Goal: Use online tool/utility: Utilize a website feature to perform a specific function

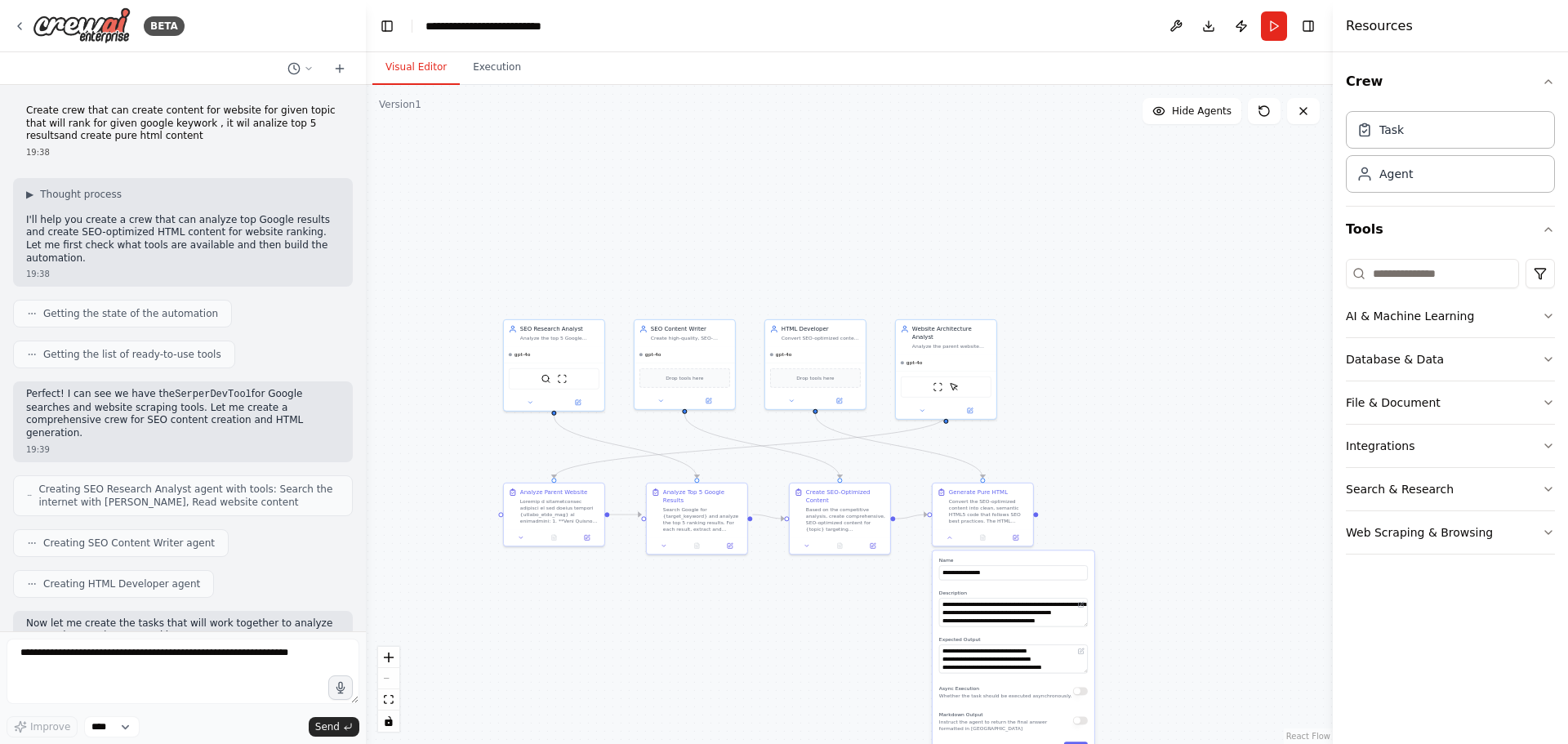
scroll to position [2269, 0]
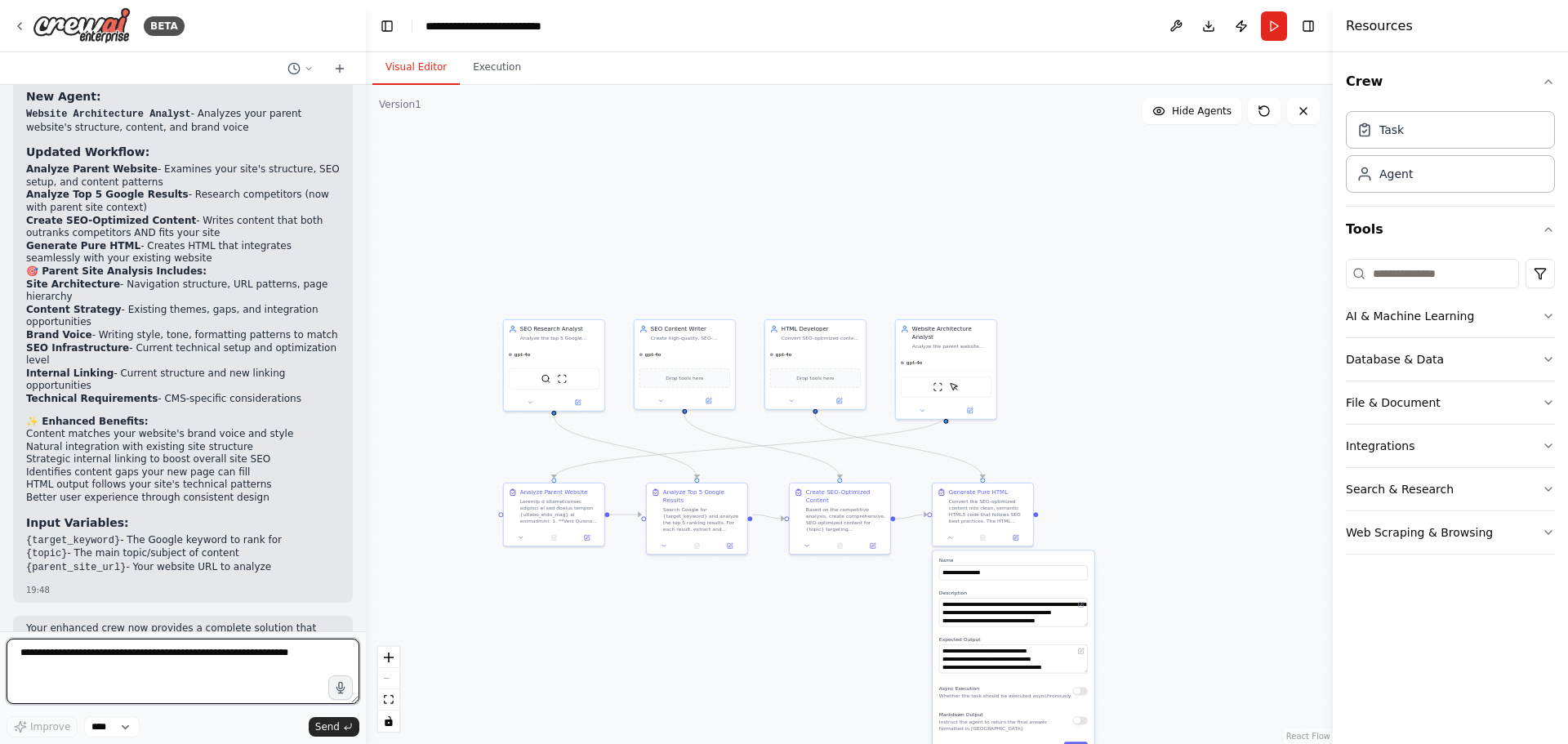
click at [206, 658] on textarea at bounding box center [183, 671] width 352 height 65
click at [1261, 26] on button "Run" at bounding box center [1274, 26] width 26 height 30
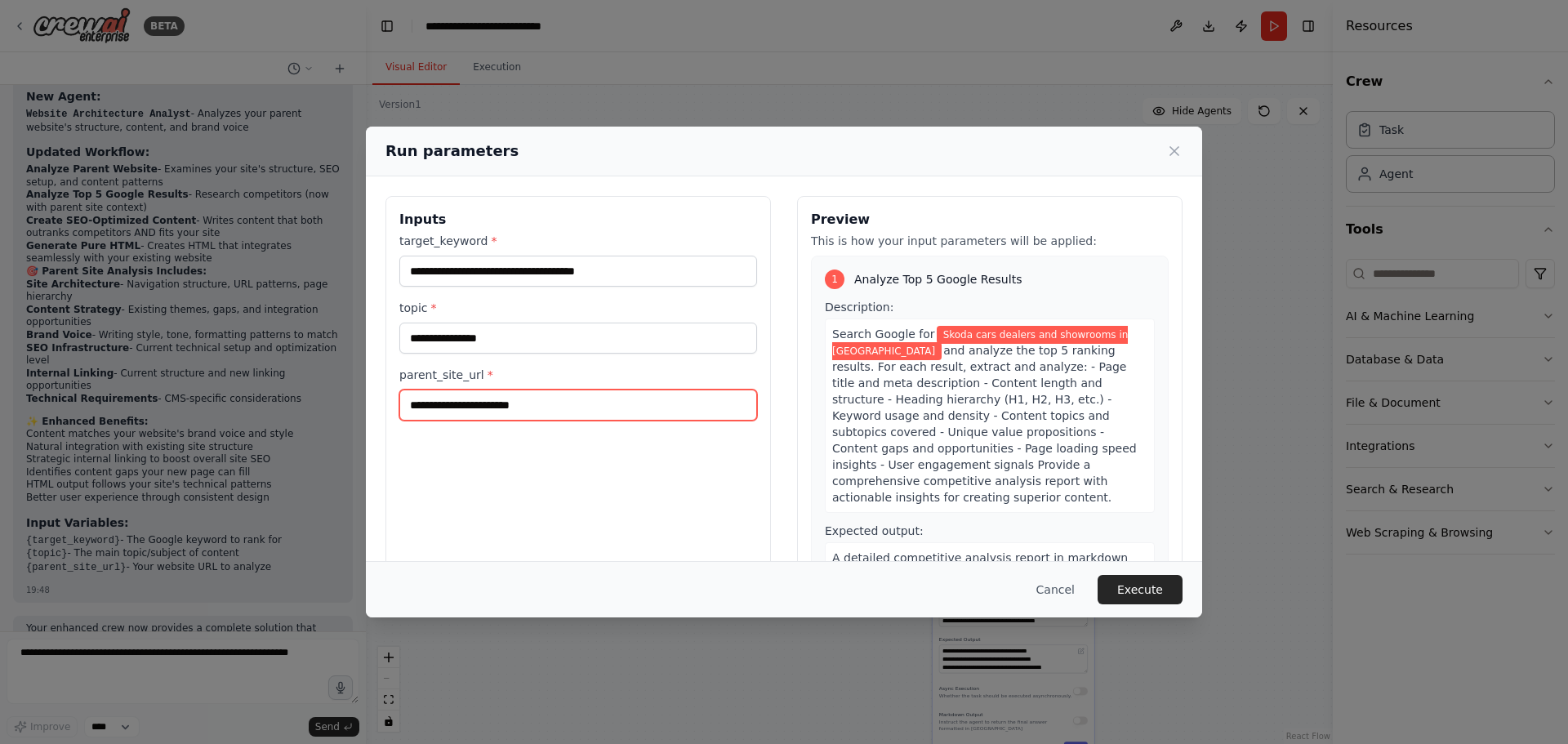
click at [568, 408] on input "parent_site_url *" at bounding box center [578, 406] width 357 height 31
paste input "**********"
type input "**********"
click at [1162, 593] on button "Execute" at bounding box center [1140, 590] width 85 height 30
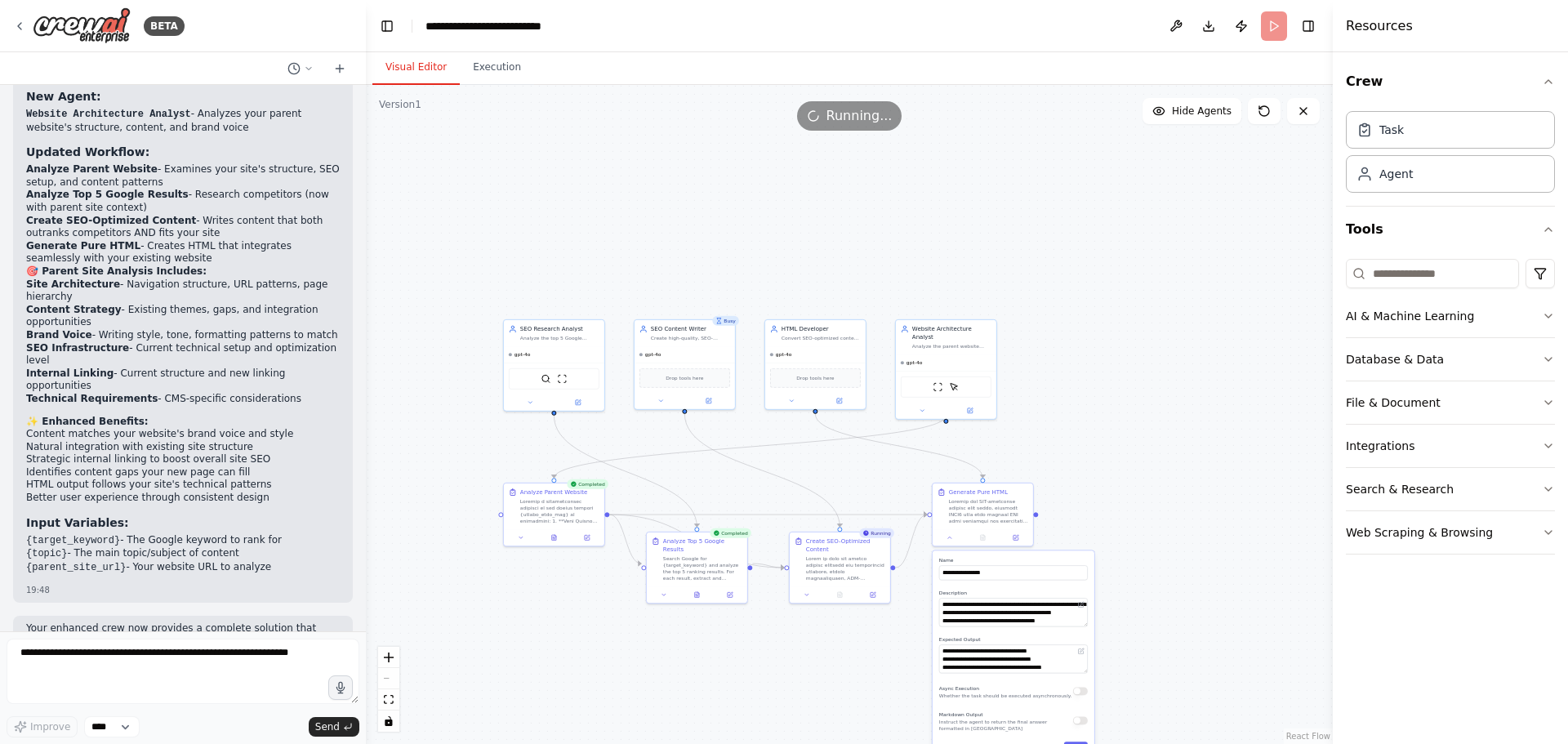
click at [1558, 534] on div "Crew Task Agent Tools AI & Machine Learning Database & Data File & Document Int…" at bounding box center [1451, 398] width 235 height 692
click at [1553, 534] on icon "button" at bounding box center [1548, 533] width 13 height 13
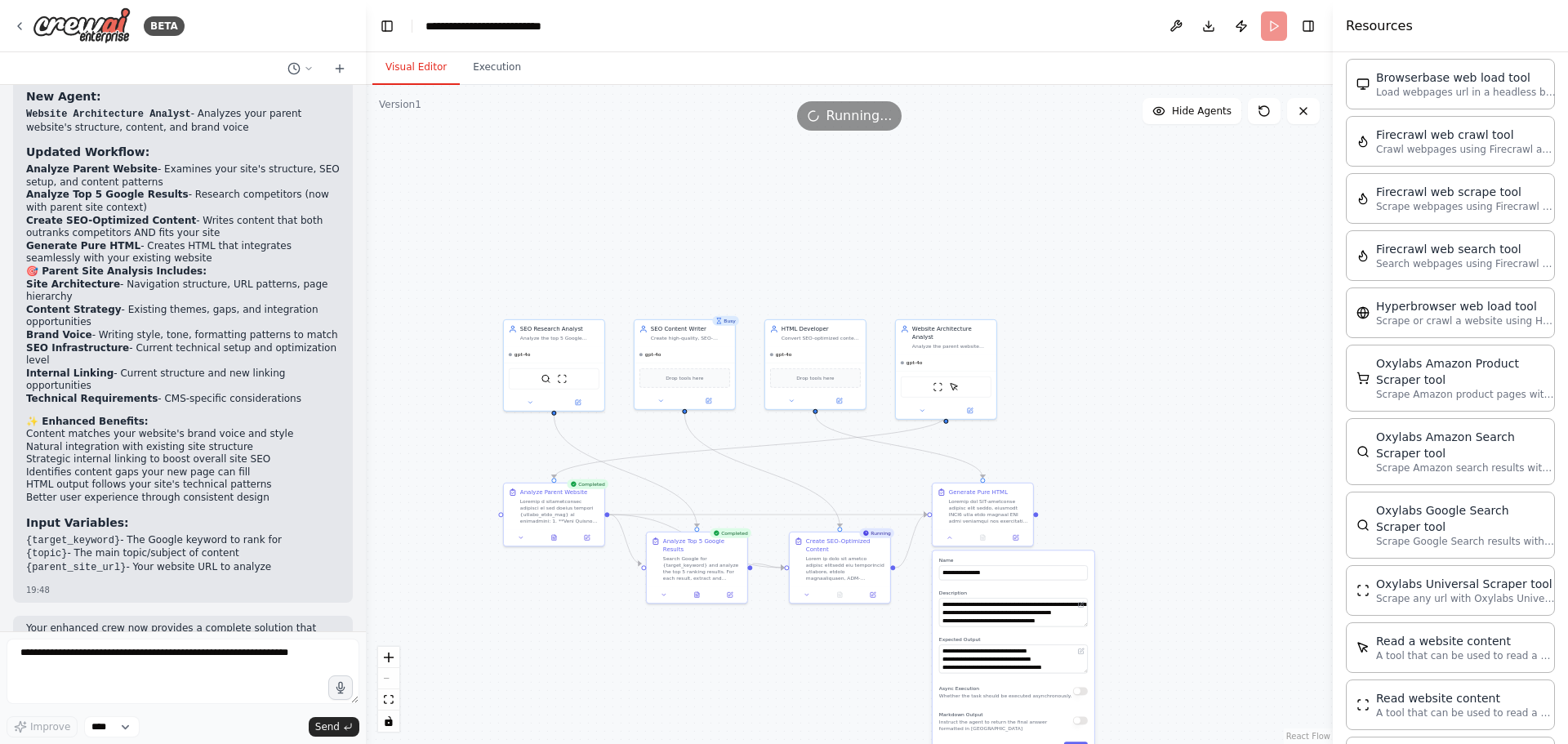
scroll to position [507, 0]
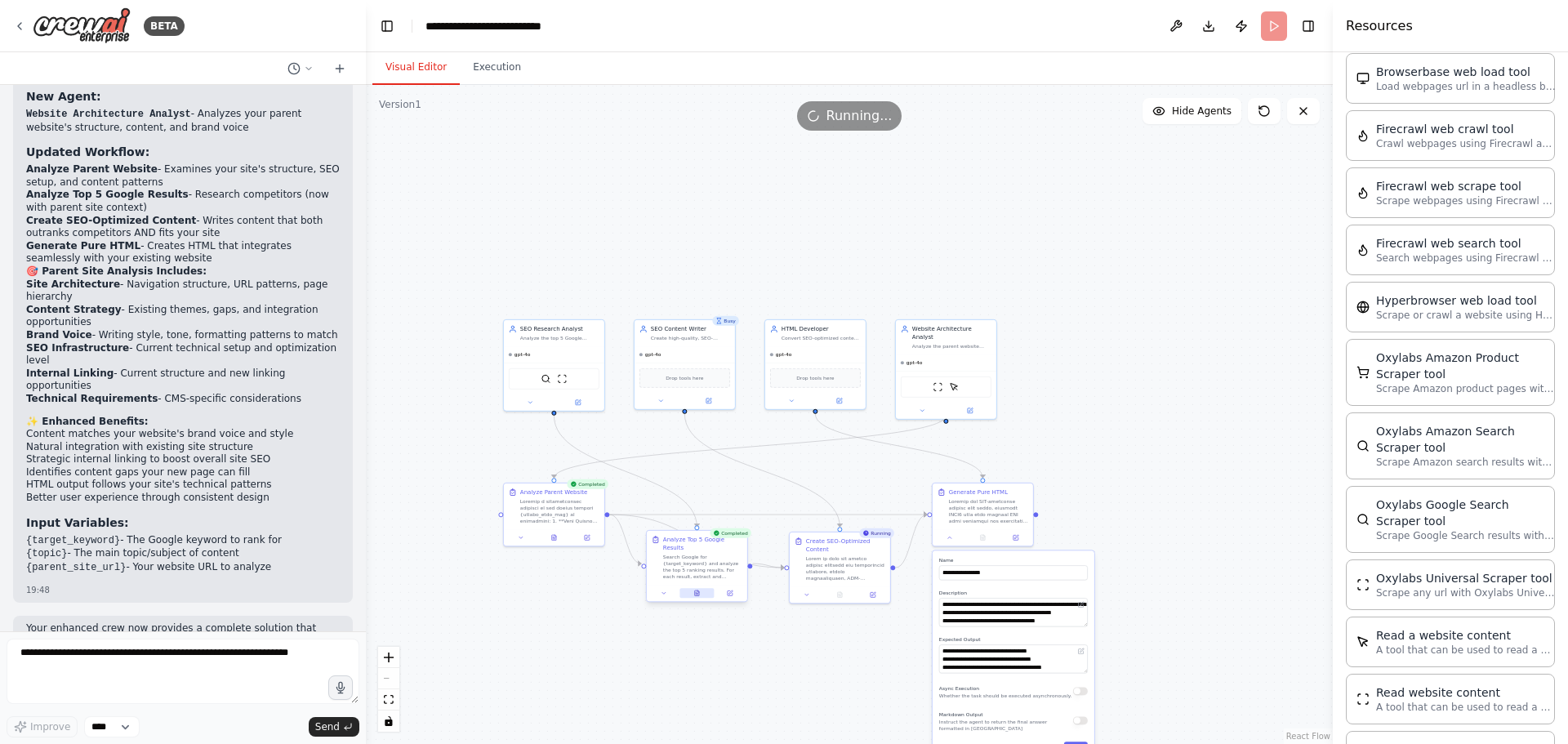
click at [695, 589] on button at bounding box center [696, 593] width 34 height 10
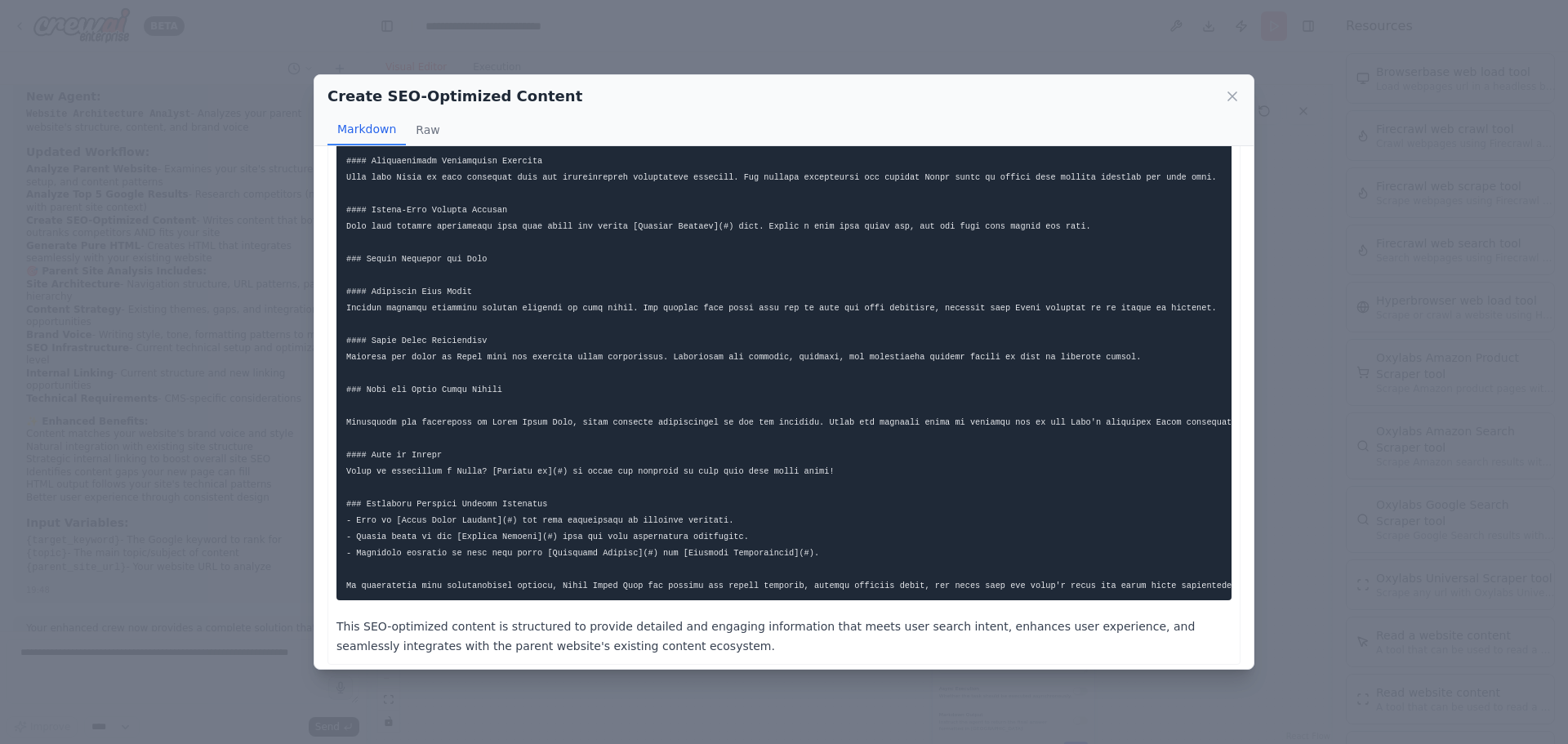
scroll to position [539, 0]
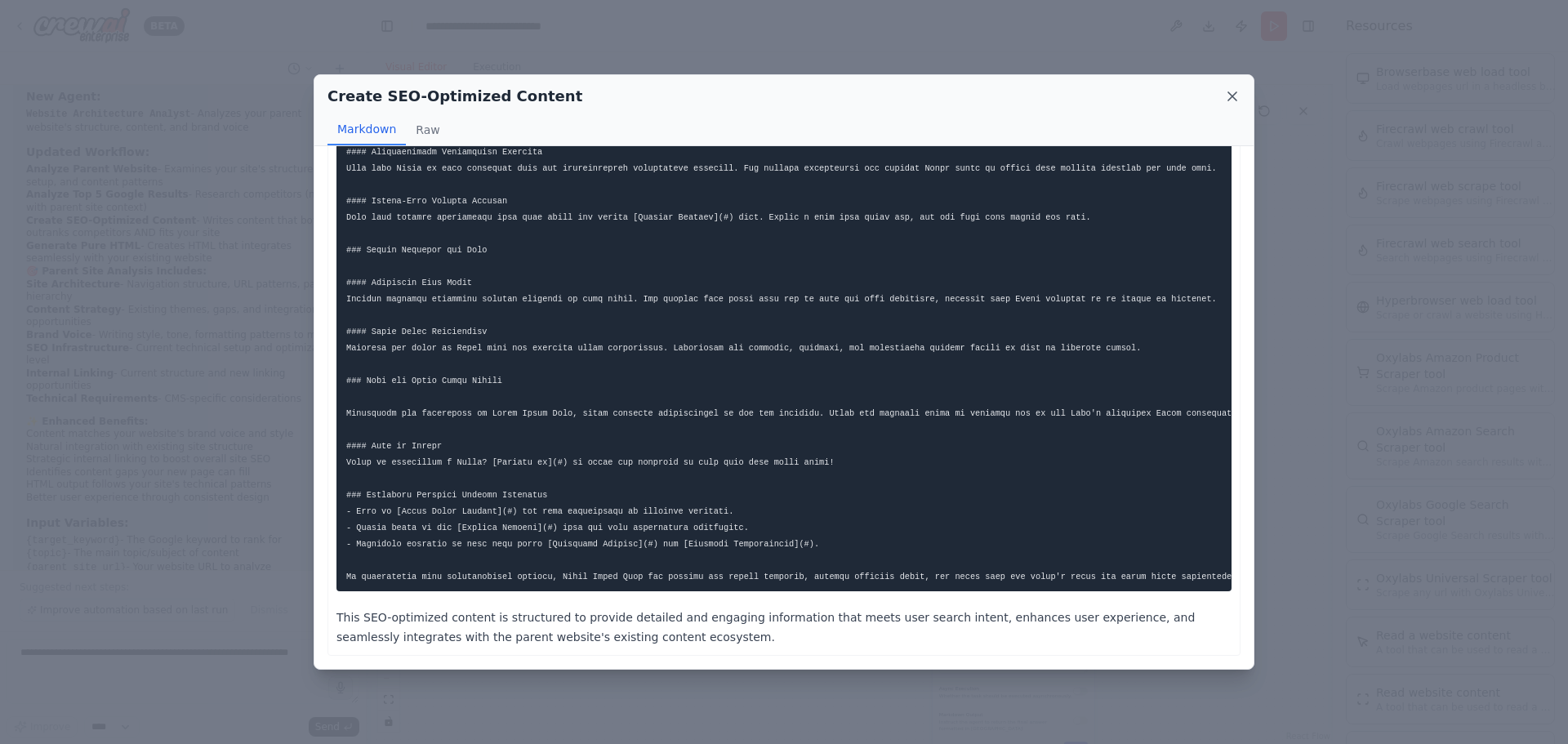
click at [1231, 92] on icon at bounding box center [1233, 97] width 17 height 17
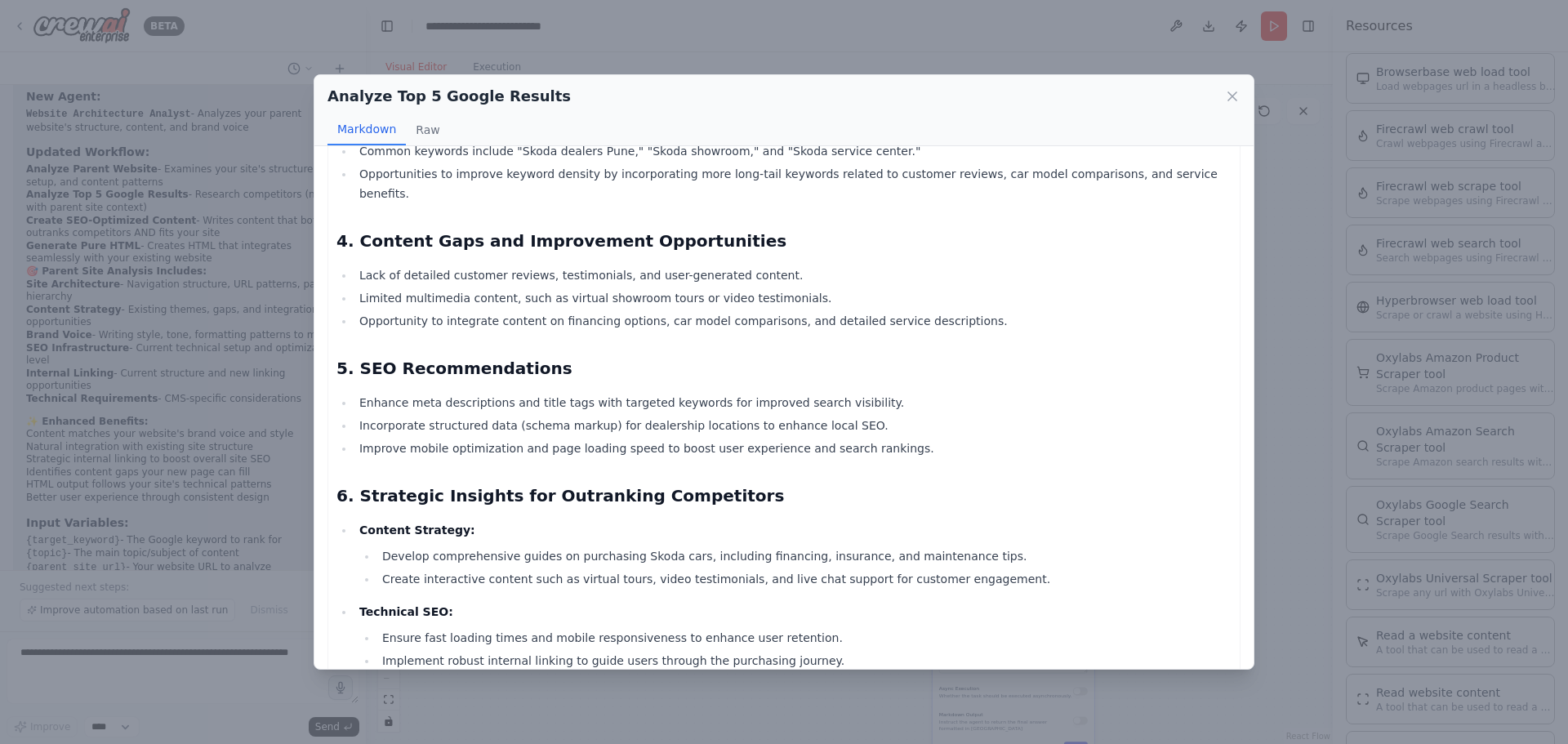
scroll to position [799, 0]
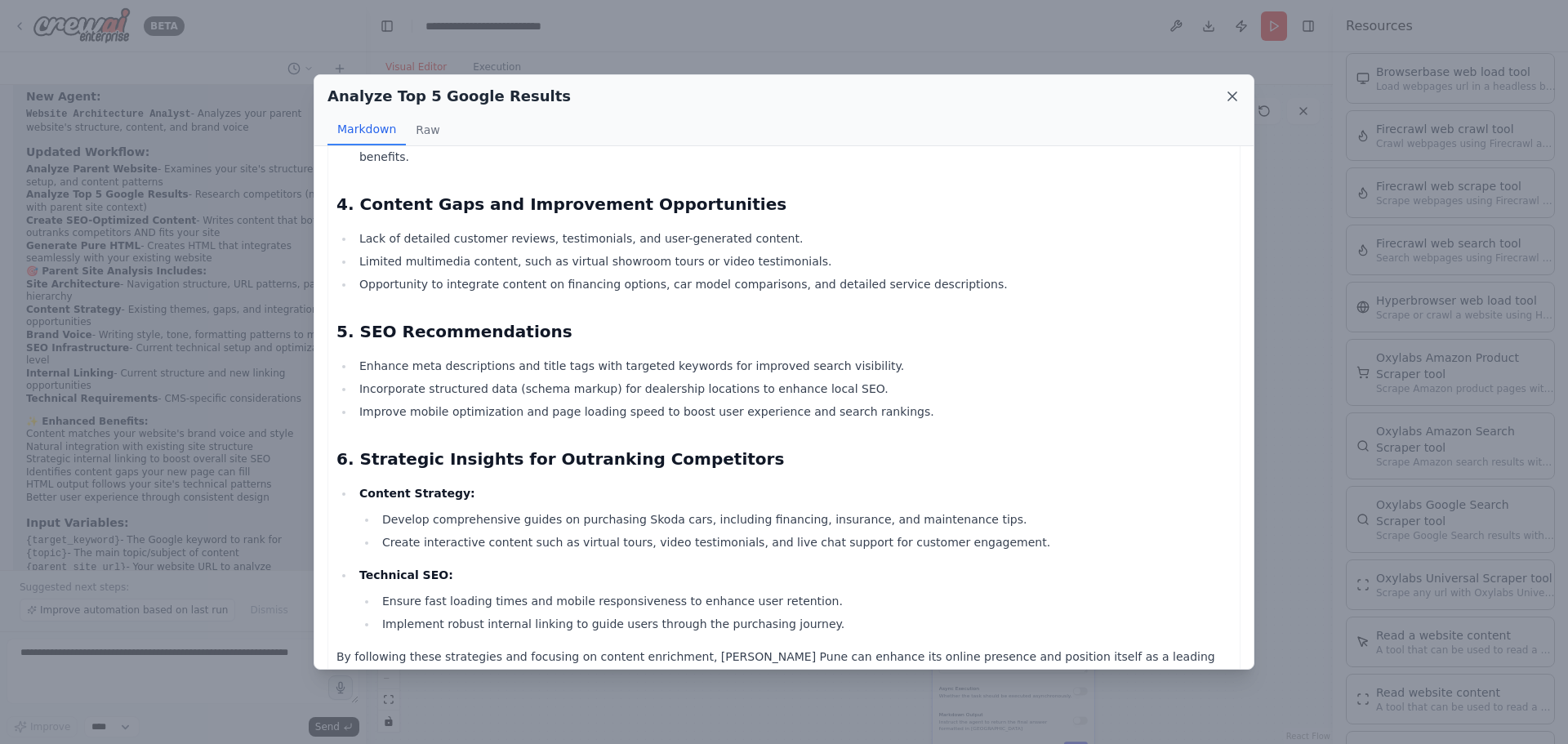
click at [1236, 99] on icon at bounding box center [1232, 97] width 8 height 8
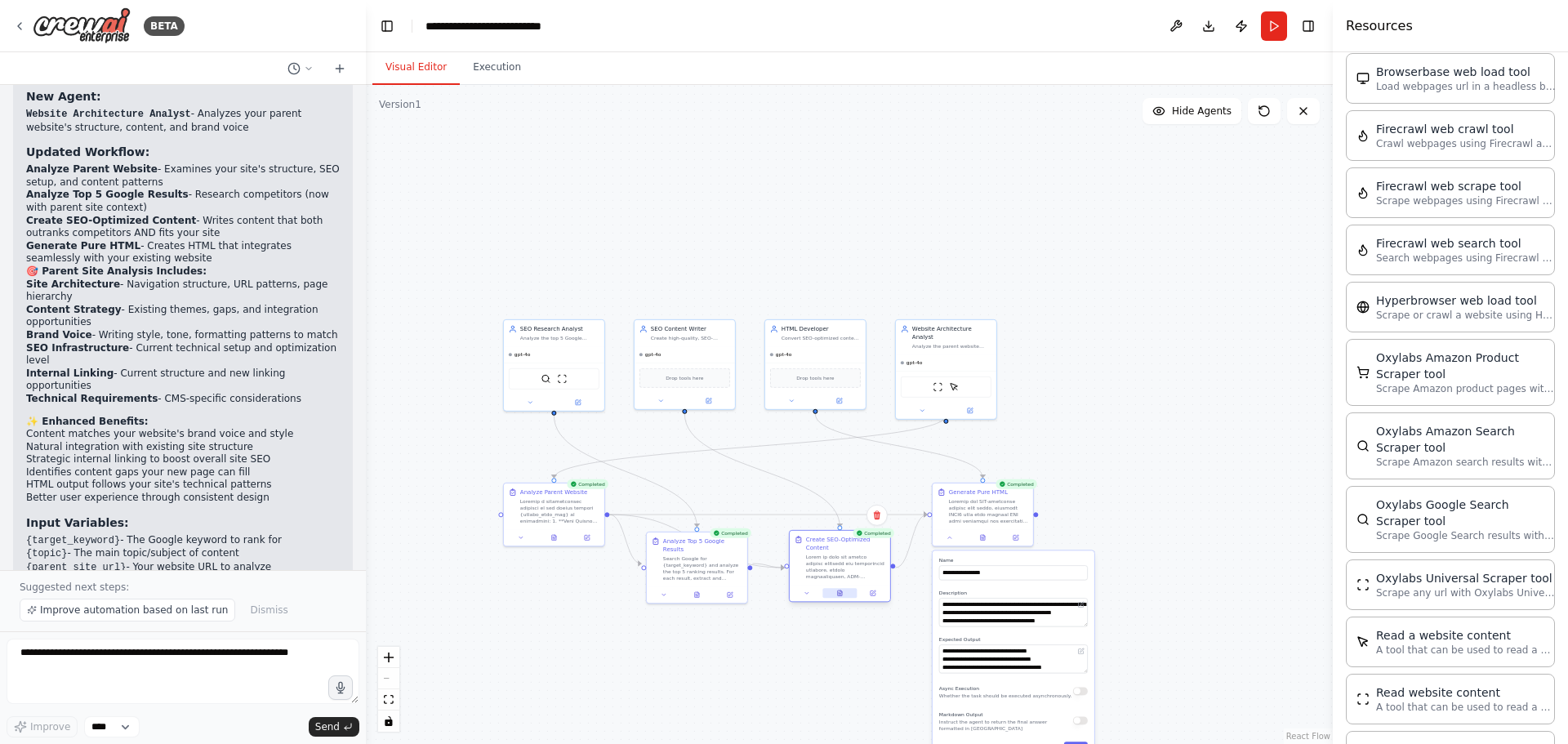
click at [845, 591] on button at bounding box center [839, 593] width 34 height 10
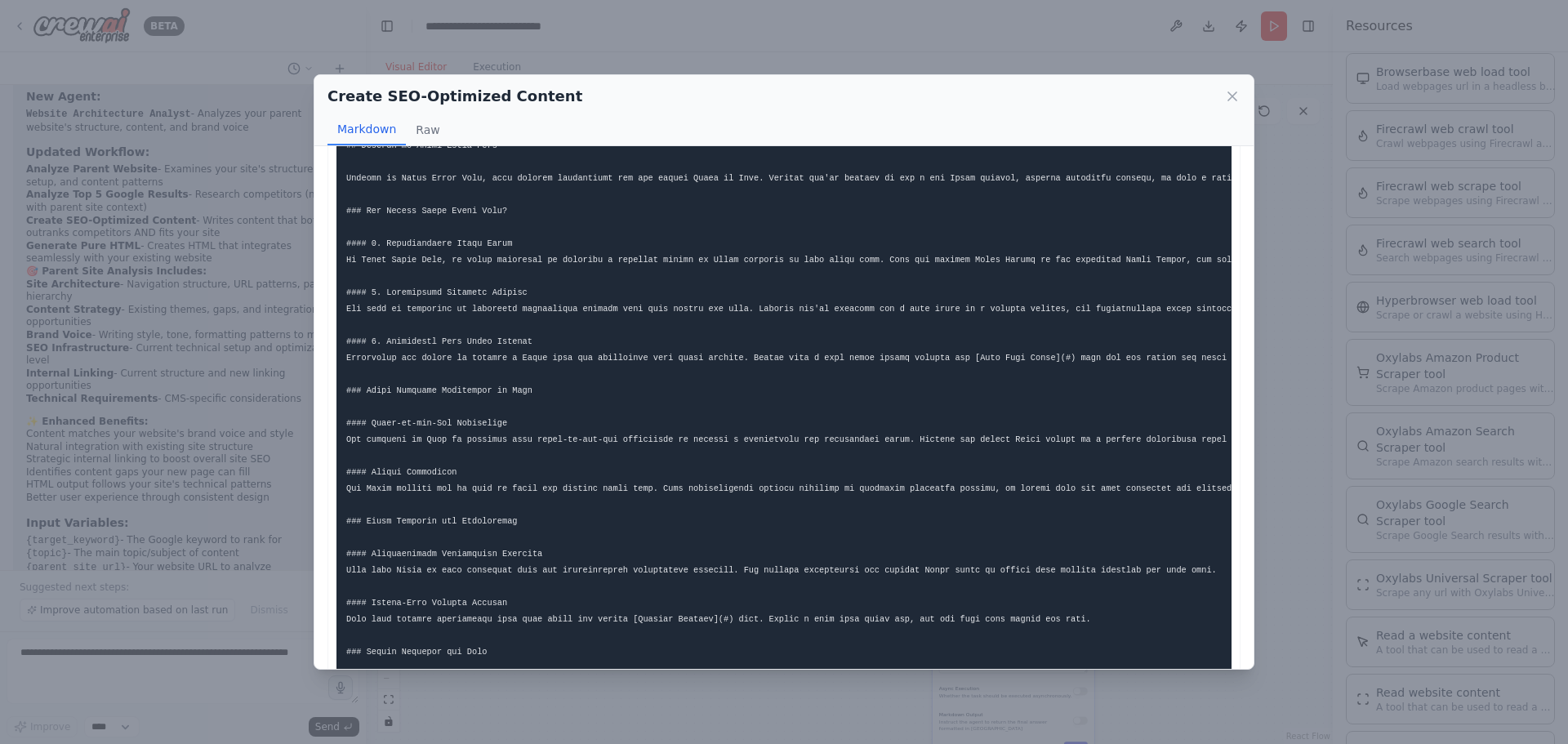
scroll to position [118, 0]
click at [1233, 97] on icon at bounding box center [1232, 97] width 8 height 8
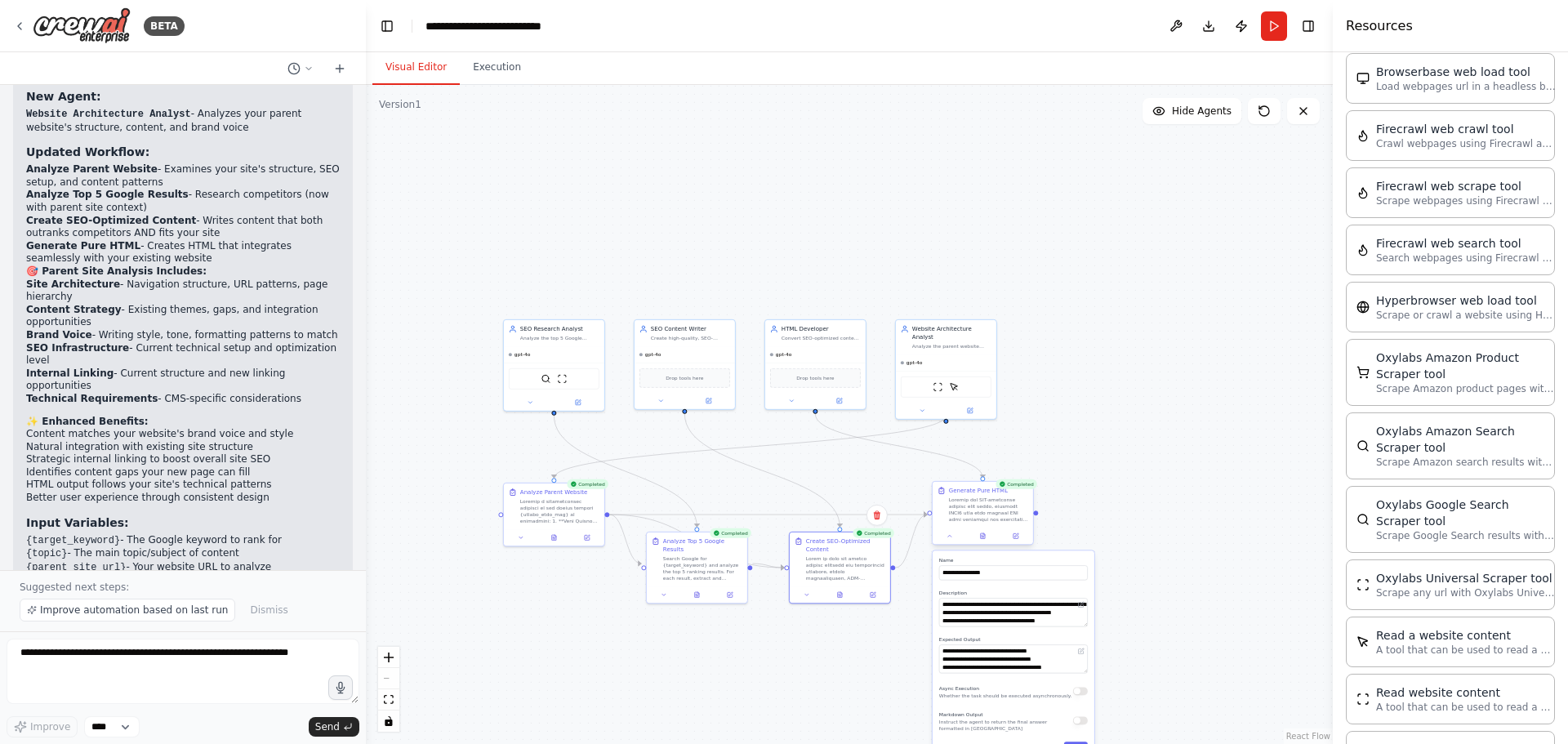
click at [986, 545] on div "Generate Pure HTML" at bounding box center [982, 513] width 102 height 65
click at [983, 535] on icon at bounding box center [984, 535] width 2 height 2
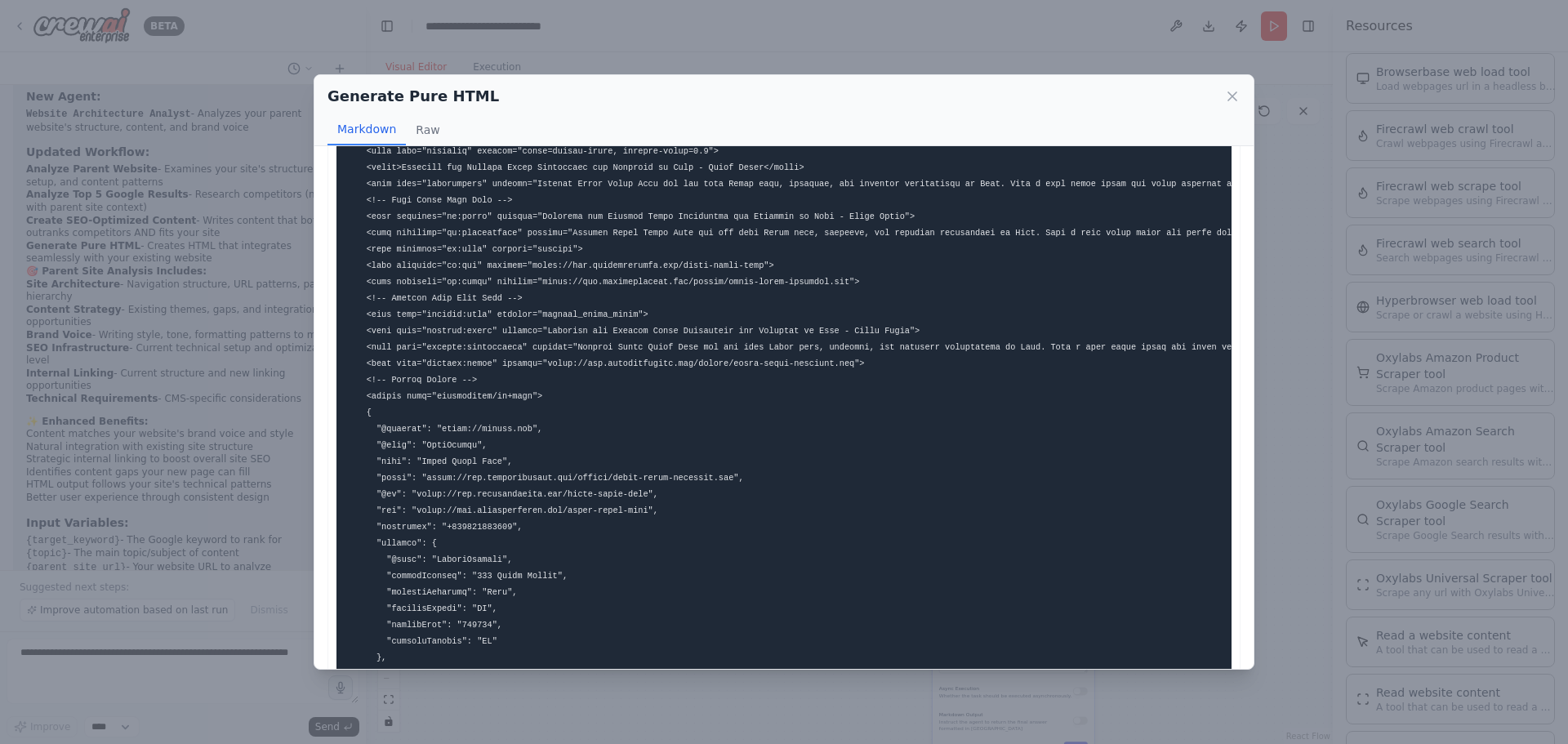
scroll to position [114, 0]
click at [1230, 98] on icon at bounding box center [1232, 97] width 8 height 8
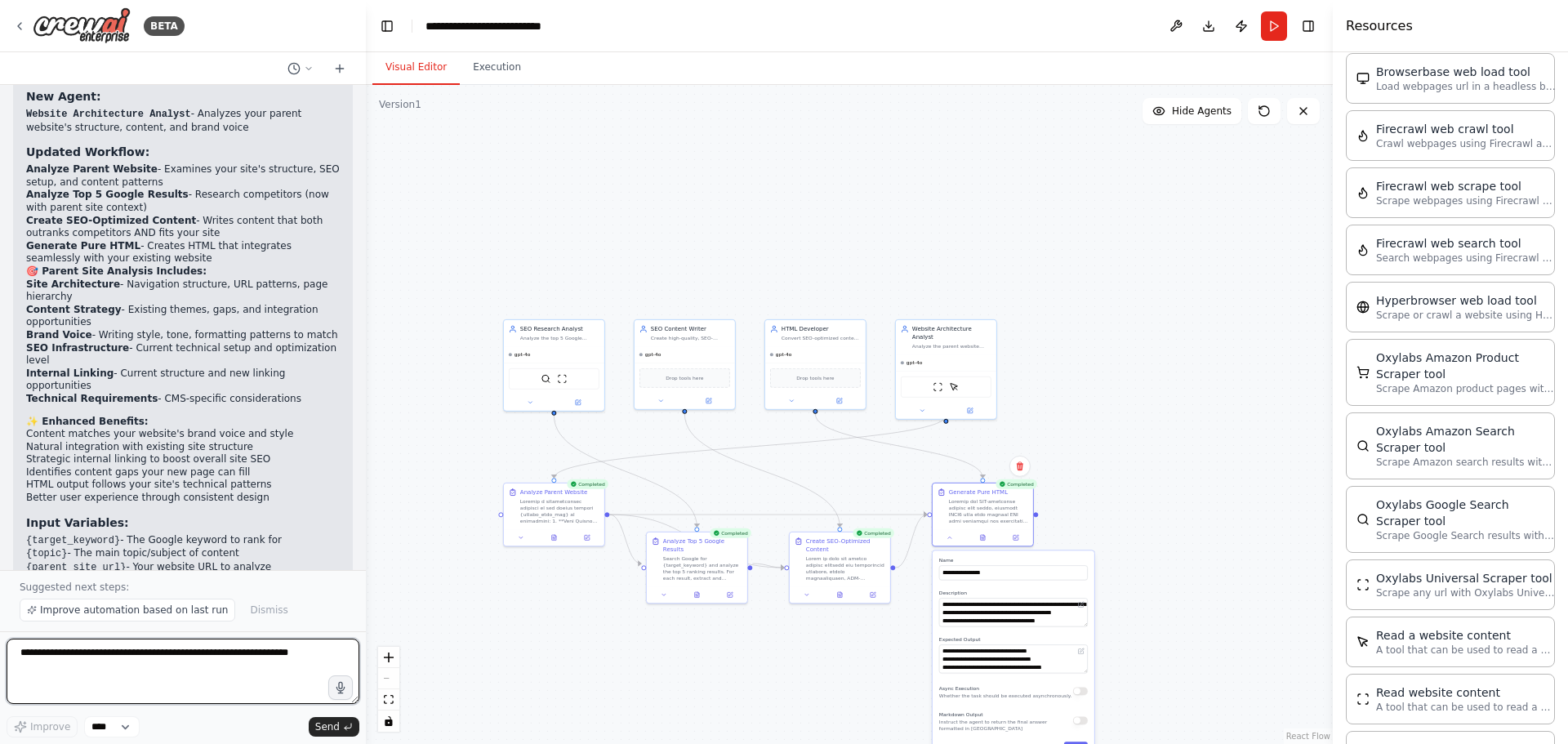
click at [195, 660] on textarea at bounding box center [183, 671] width 352 height 65
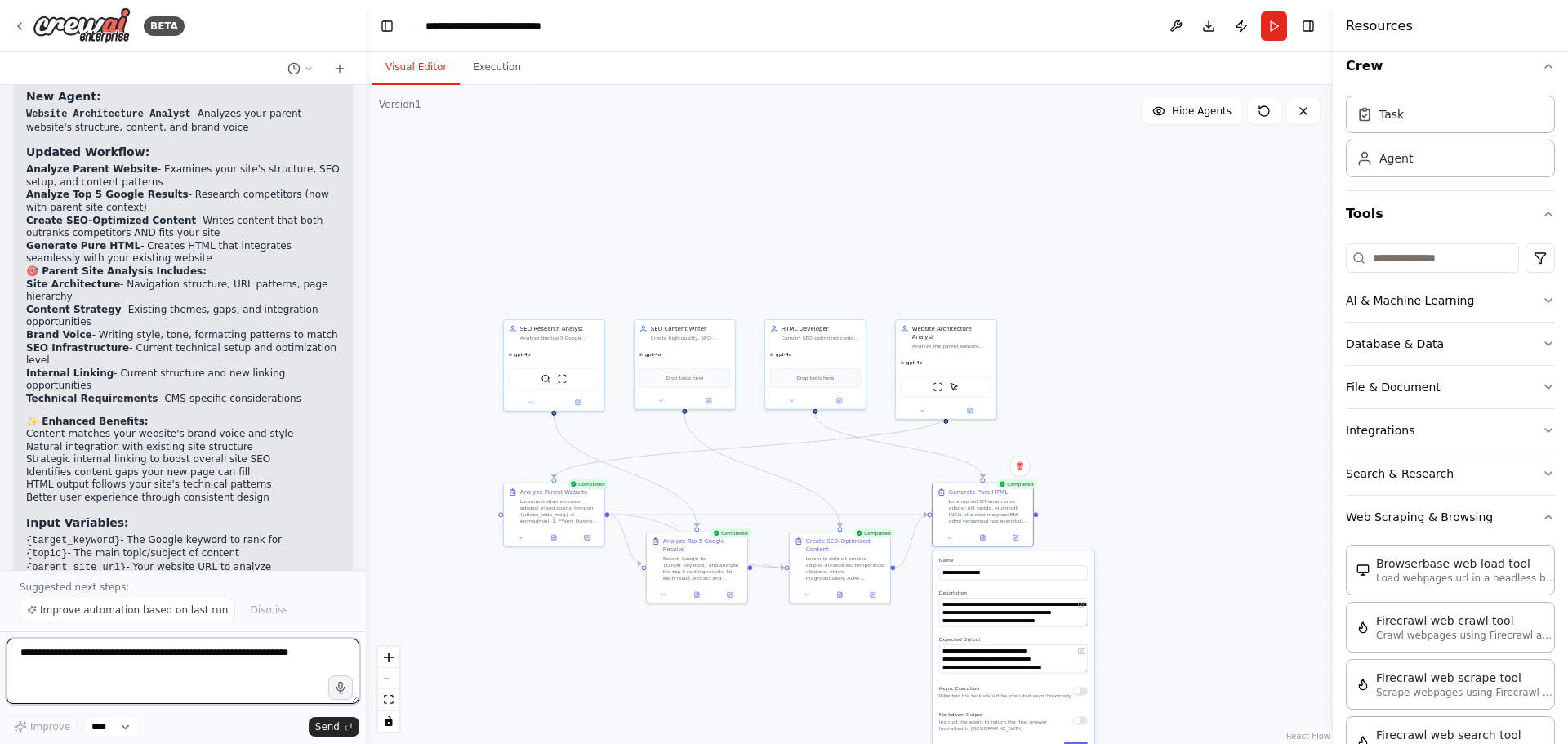
scroll to position [0, 0]
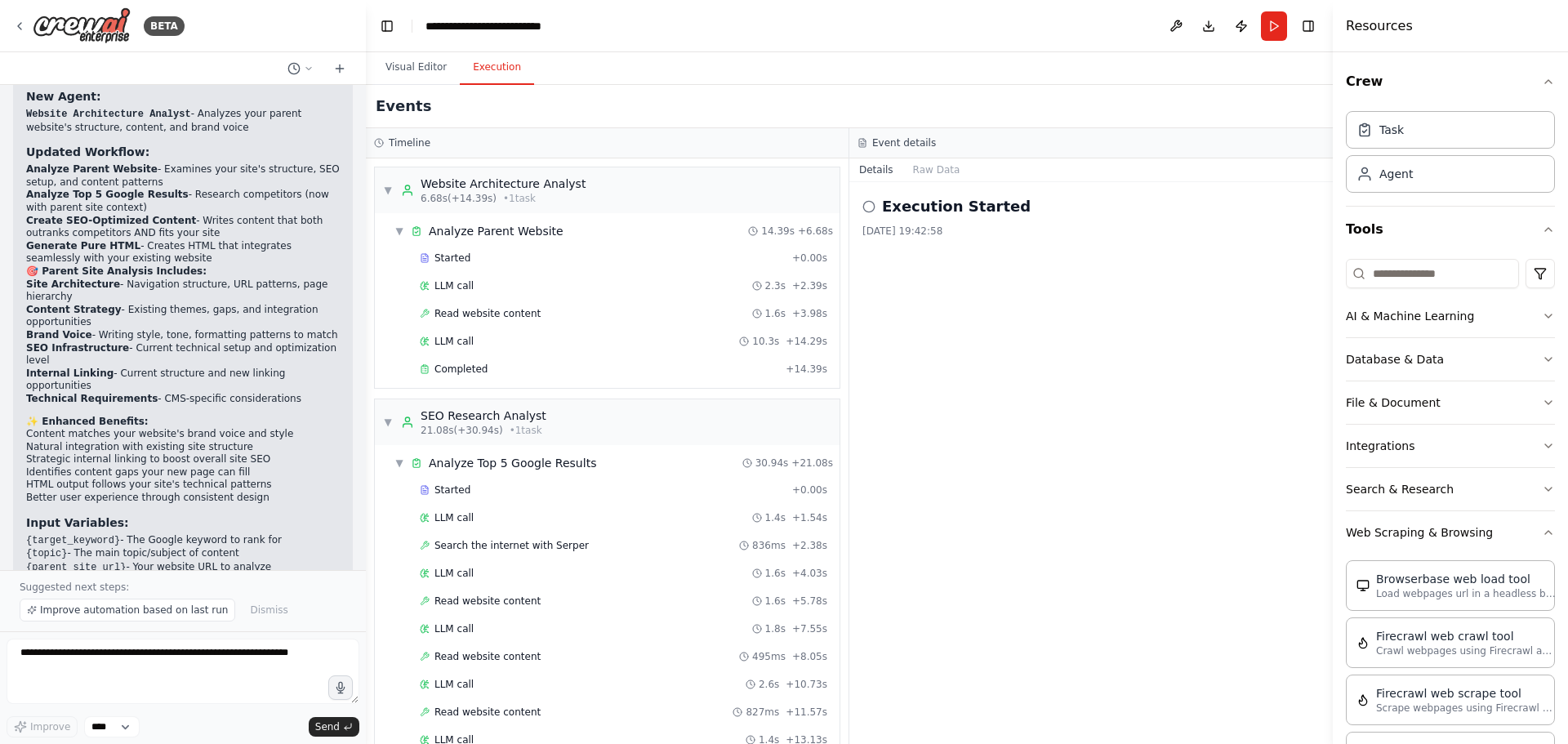
click at [477, 70] on button "Execution" at bounding box center [497, 67] width 74 height 34
click at [388, 187] on span "▼" at bounding box center [388, 190] width 10 height 13
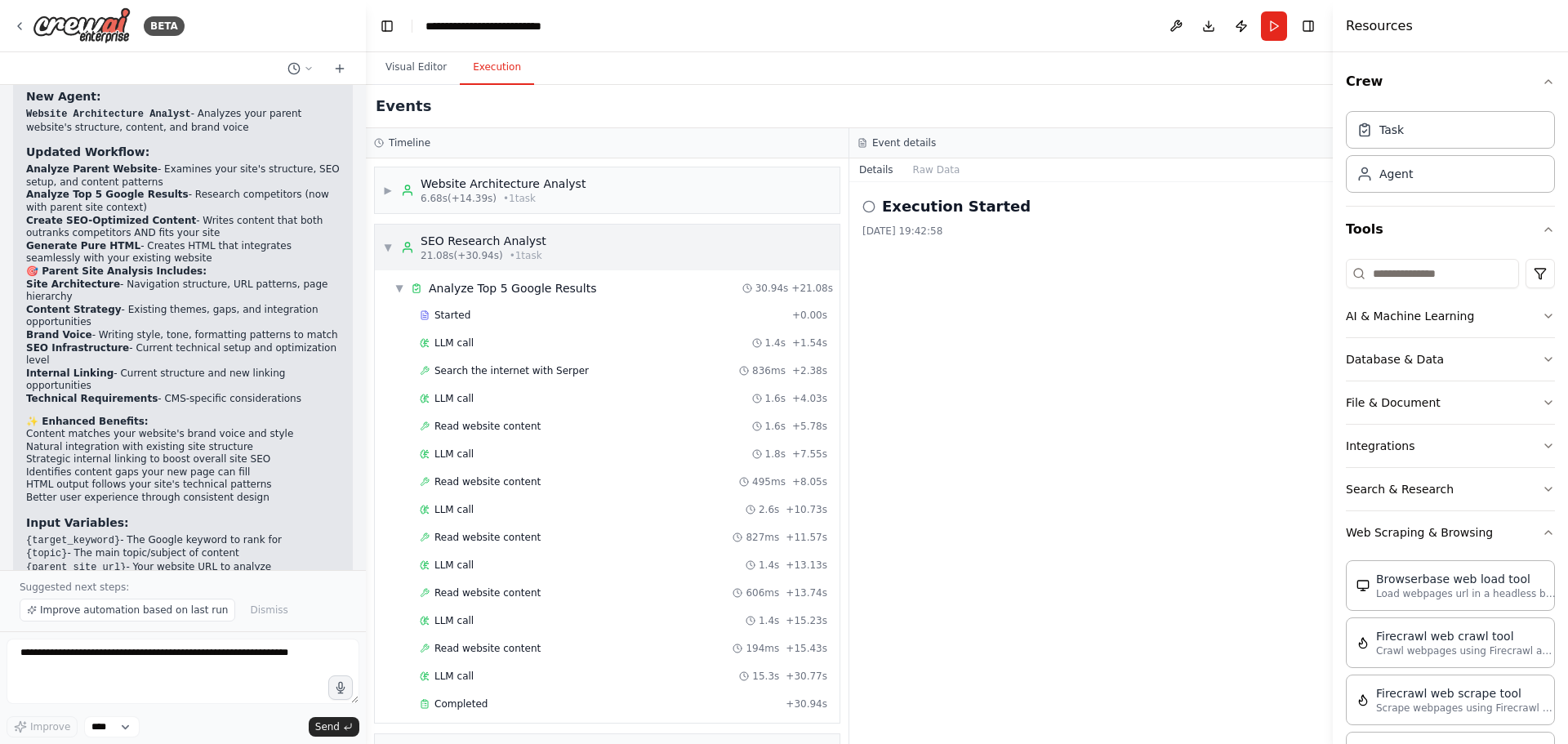
click at [392, 245] on span "▼" at bounding box center [388, 247] width 10 height 13
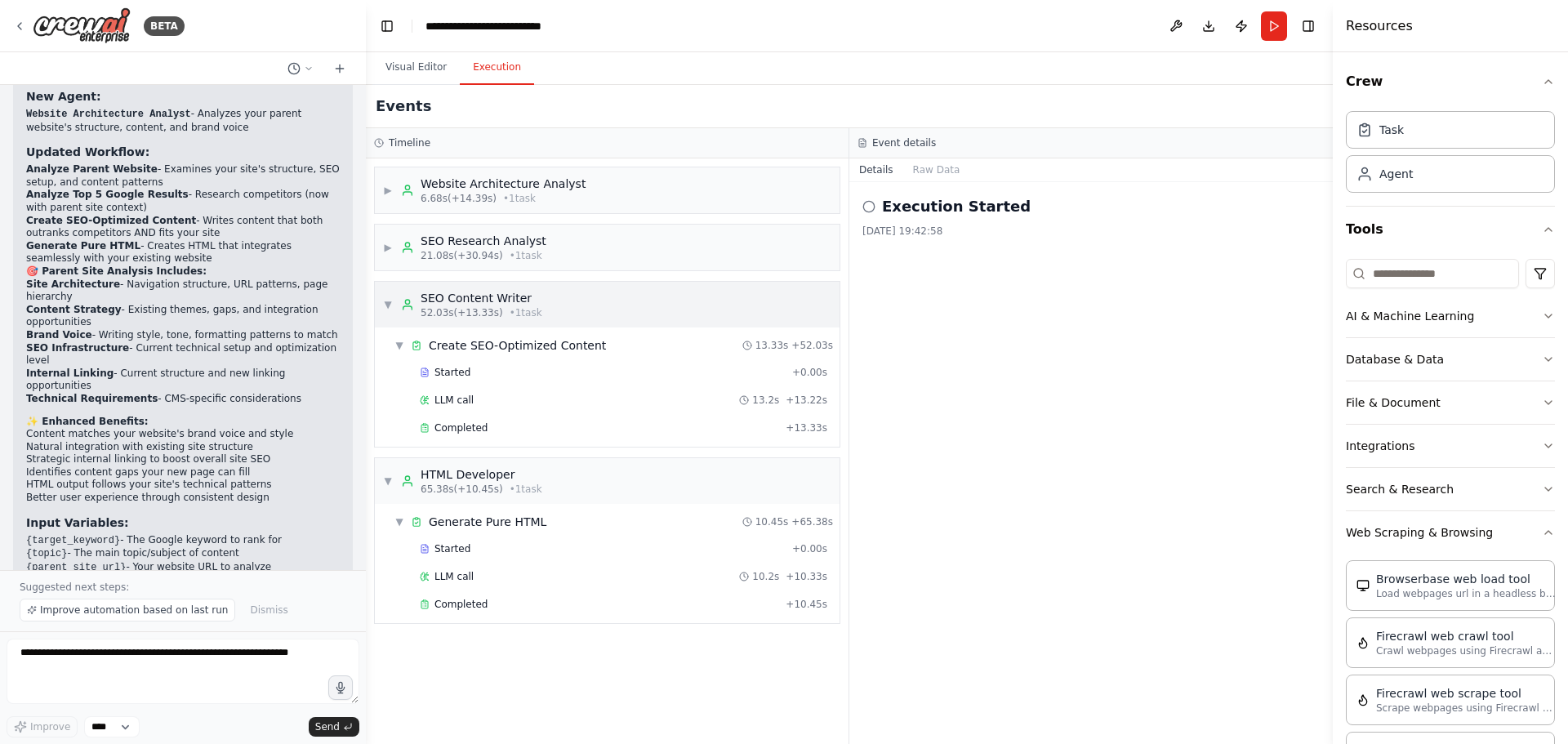
click at [387, 297] on div "▼ SEO Content Writer 52.03s (+13.33s) • 1 task" at bounding box center [463, 305] width 159 height 30
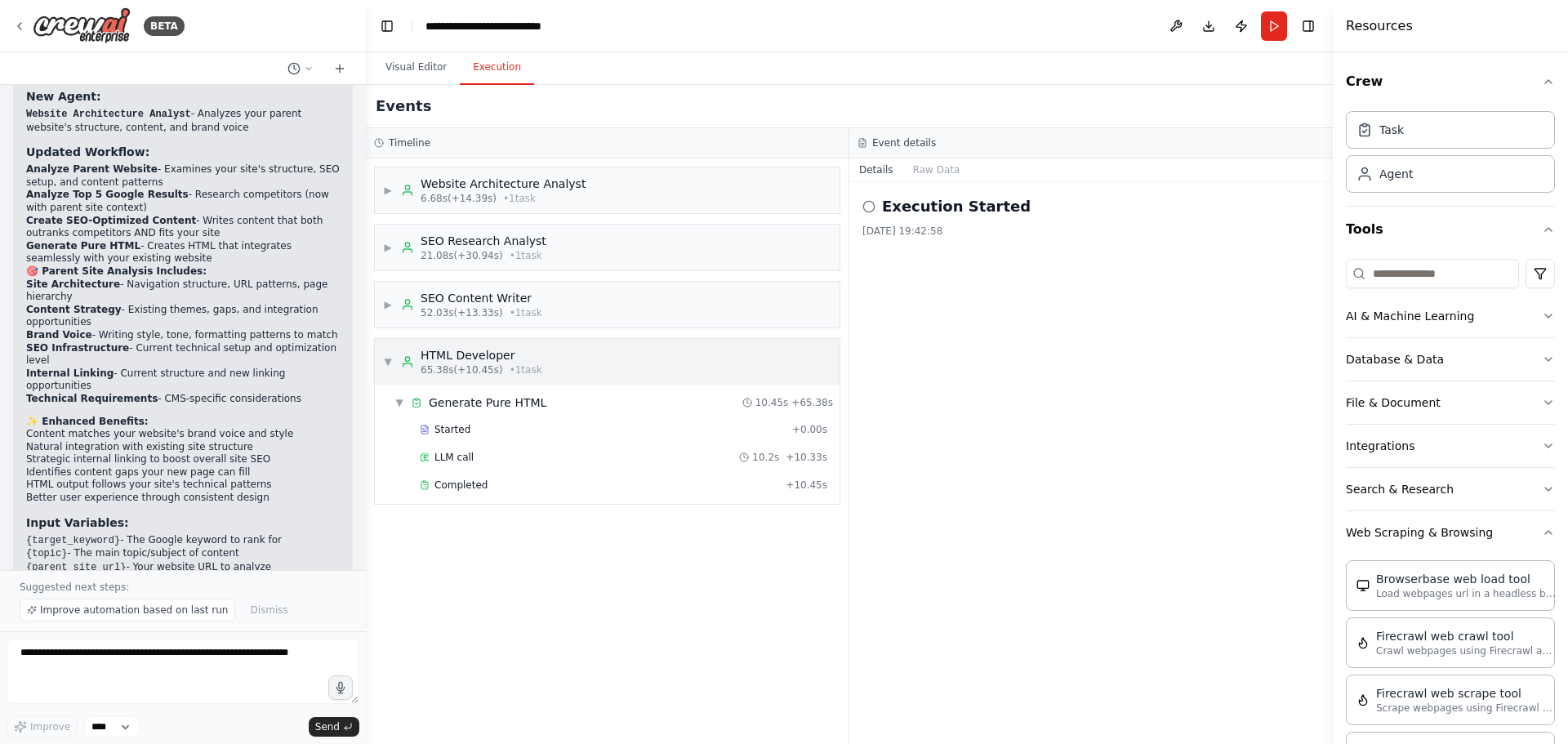
click at [386, 365] on span "▼" at bounding box center [388, 362] width 10 height 13
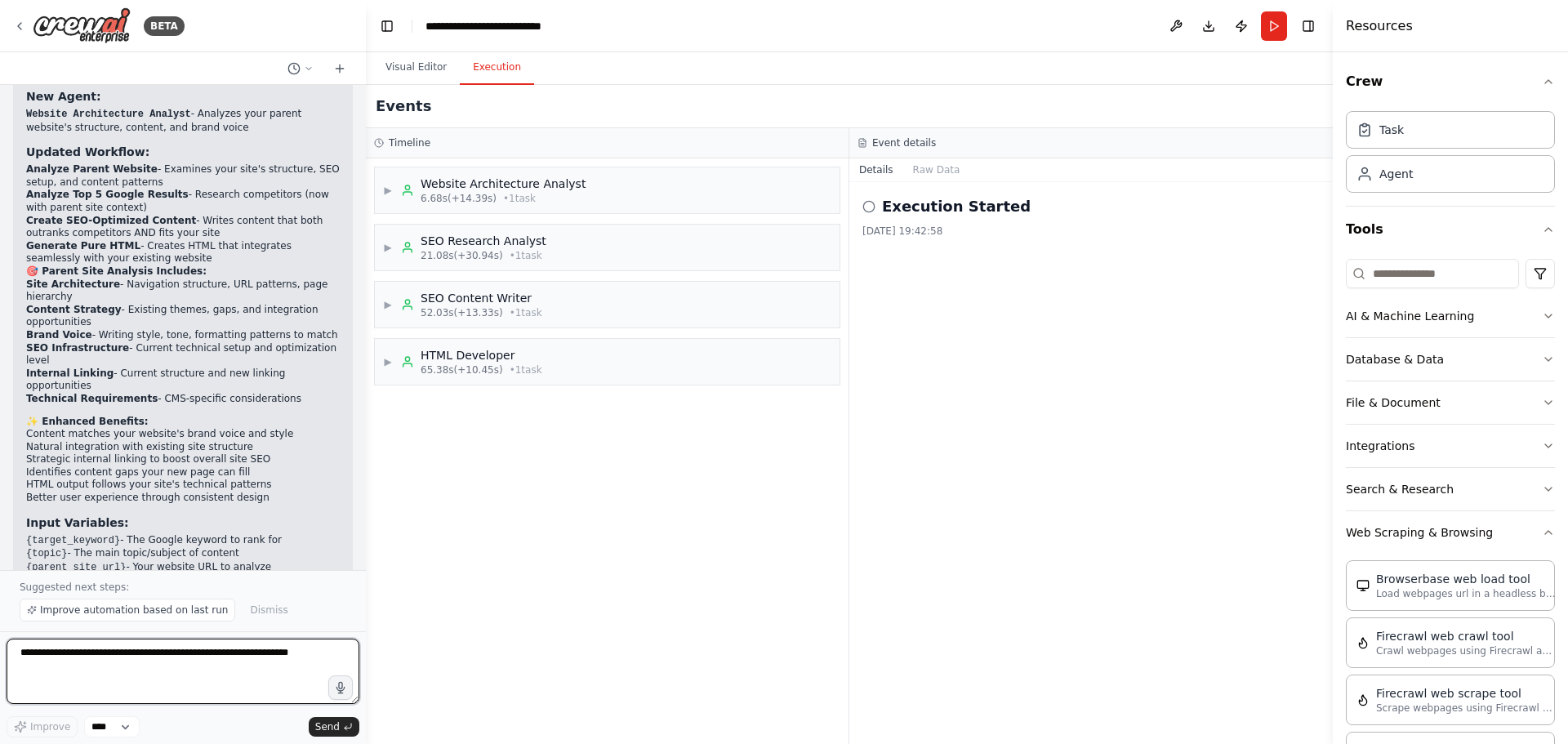
click at [229, 669] on textarea at bounding box center [183, 671] width 352 height 65
click at [926, 170] on button "Raw Data" at bounding box center [937, 170] width 67 height 23
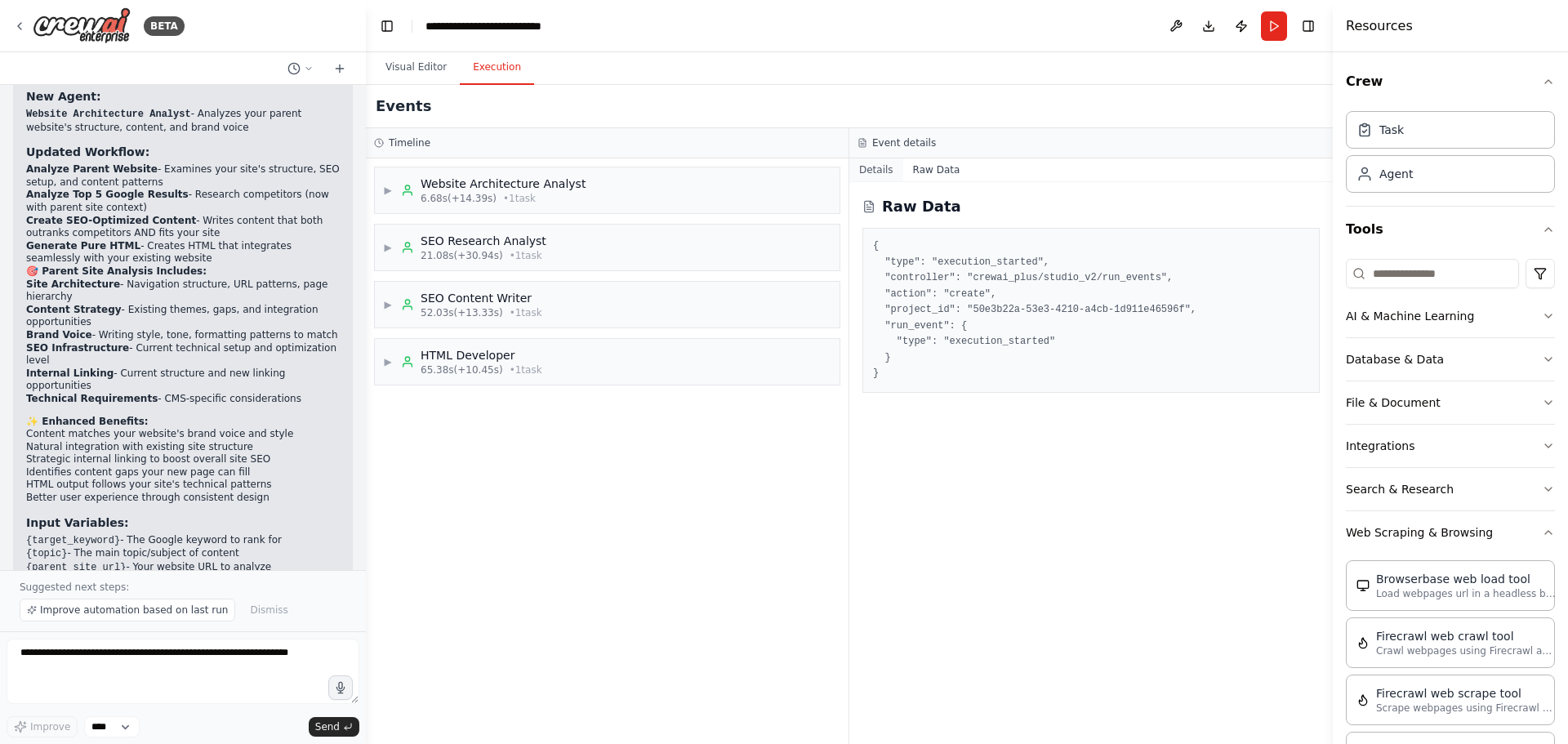
click at [874, 170] on button "Details" at bounding box center [875, 170] width 54 height 23
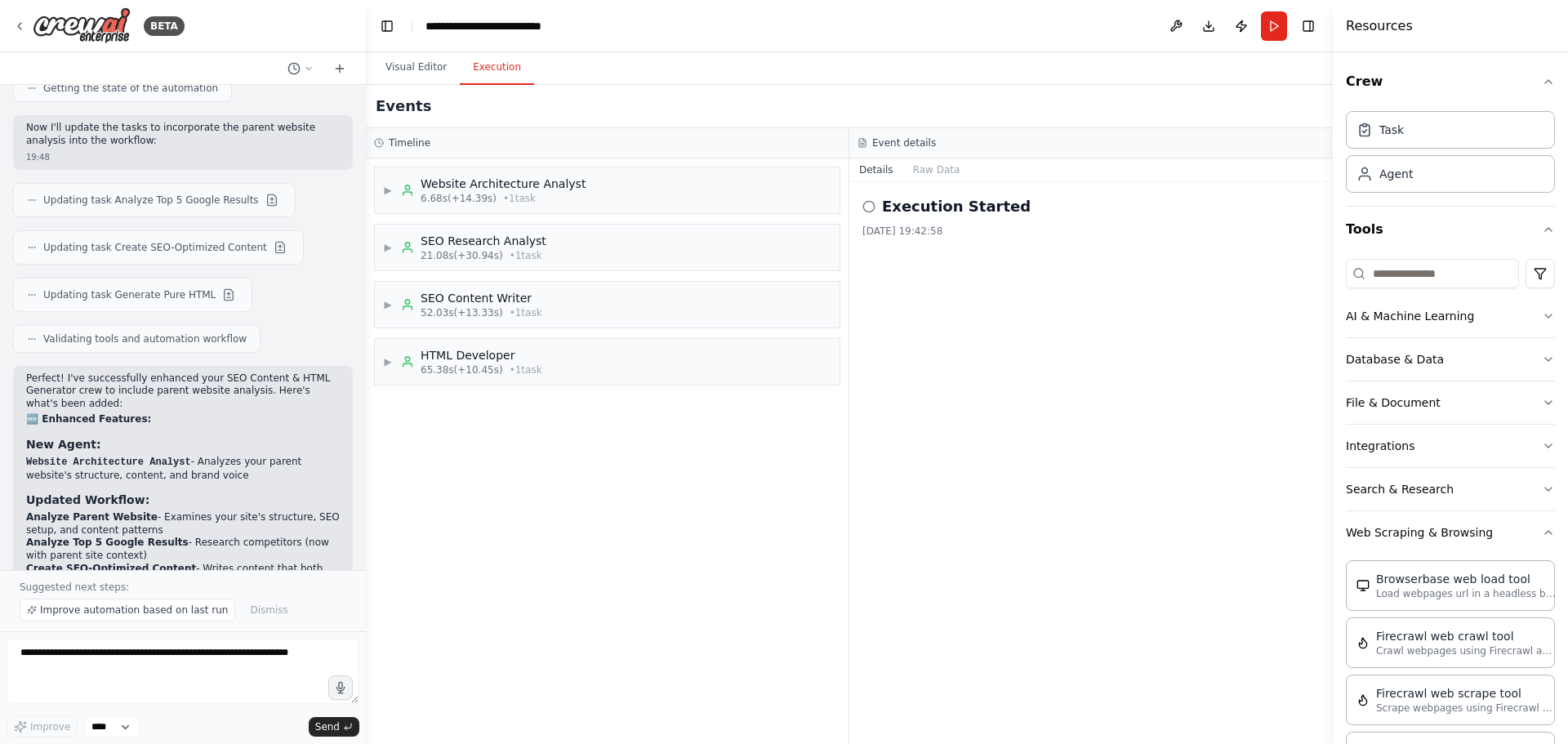
scroll to position [1920, 0]
click at [229, 643] on textarea at bounding box center [183, 671] width 352 height 65
click at [1273, 27] on button "Run" at bounding box center [1274, 26] width 26 height 30
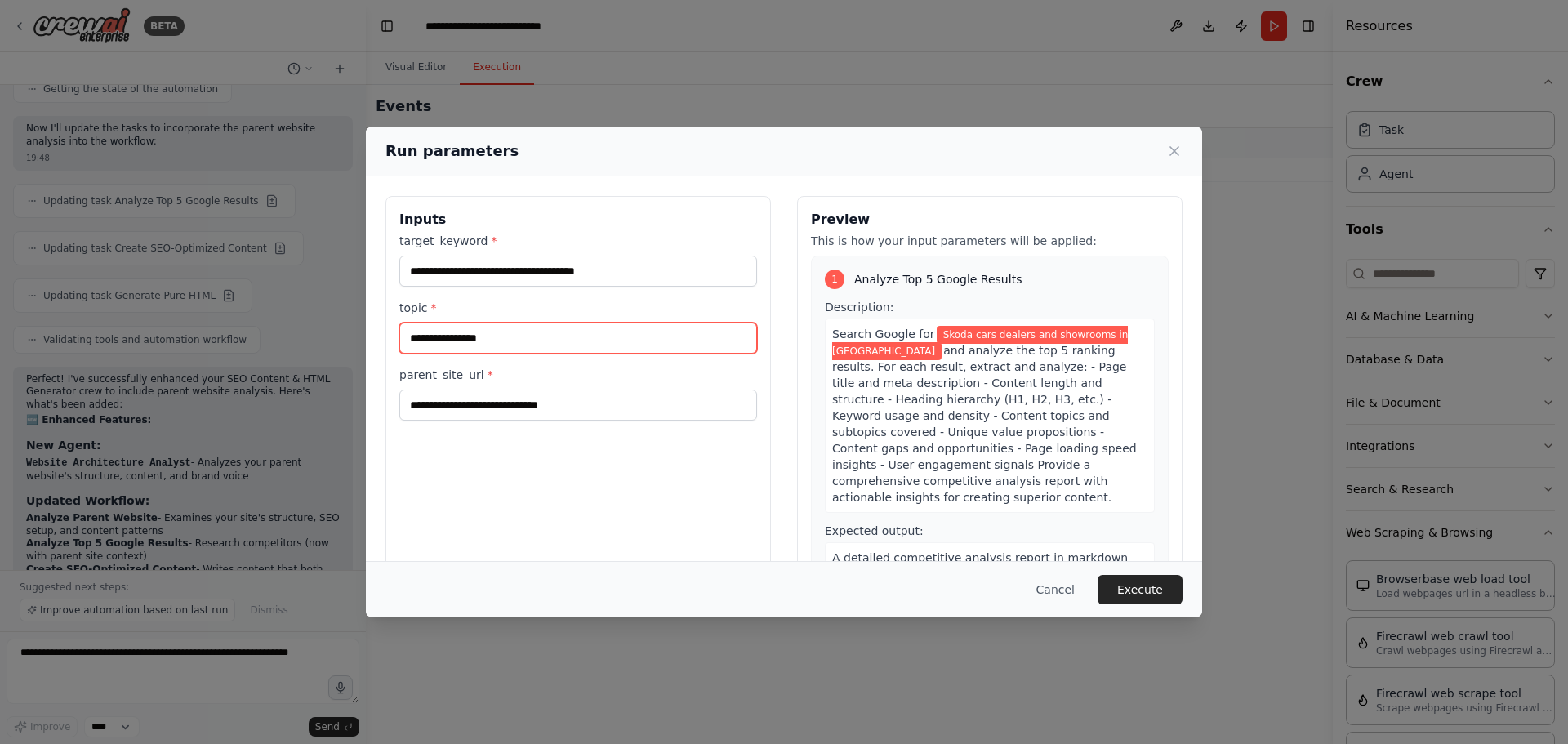
click at [568, 335] on input "**********" at bounding box center [578, 338] width 357 height 31
click at [624, 341] on input "**********" at bounding box center [578, 338] width 357 height 31
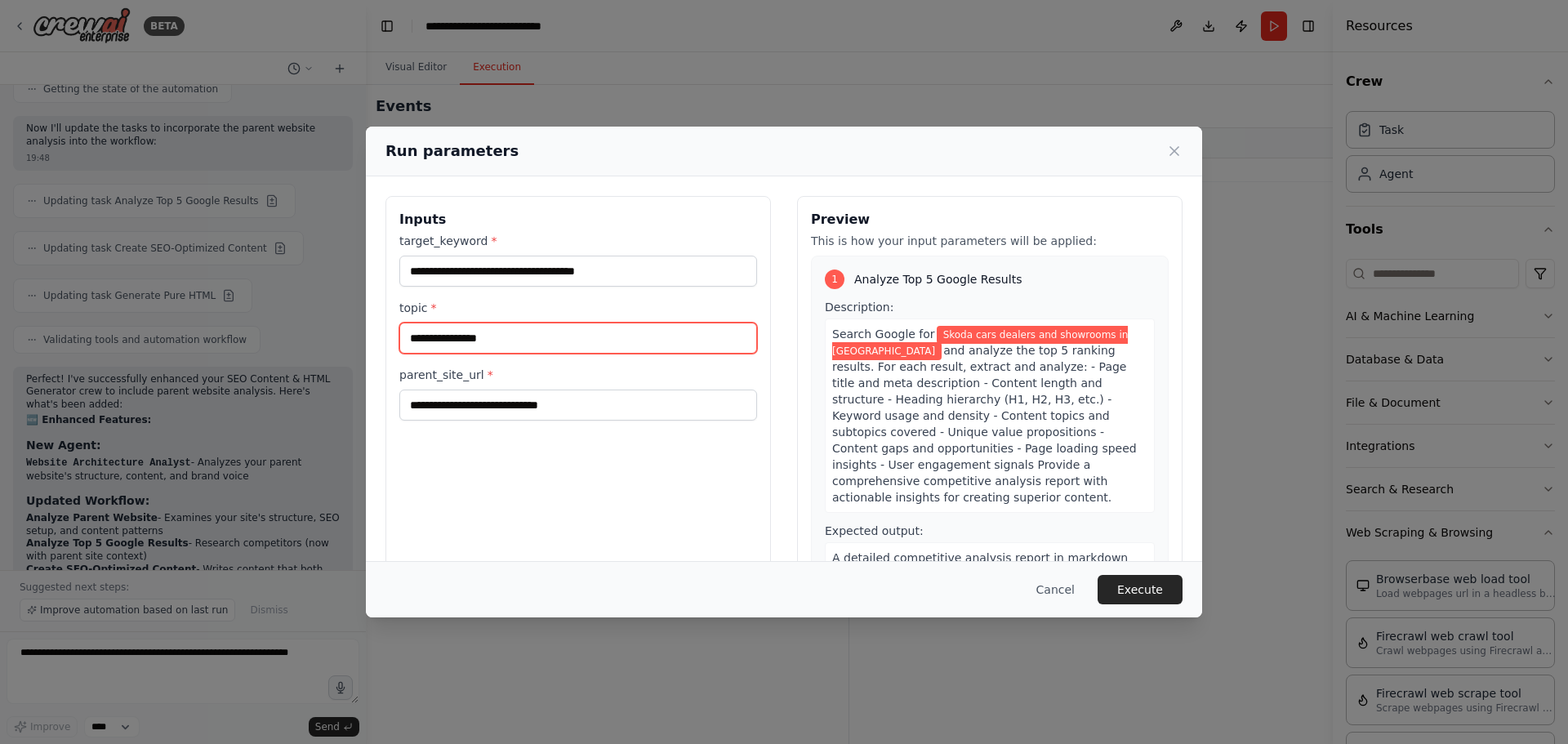
click at [624, 341] on input "**********" at bounding box center [578, 338] width 357 height 31
click at [631, 346] on input "**********" at bounding box center [578, 338] width 357 height 31
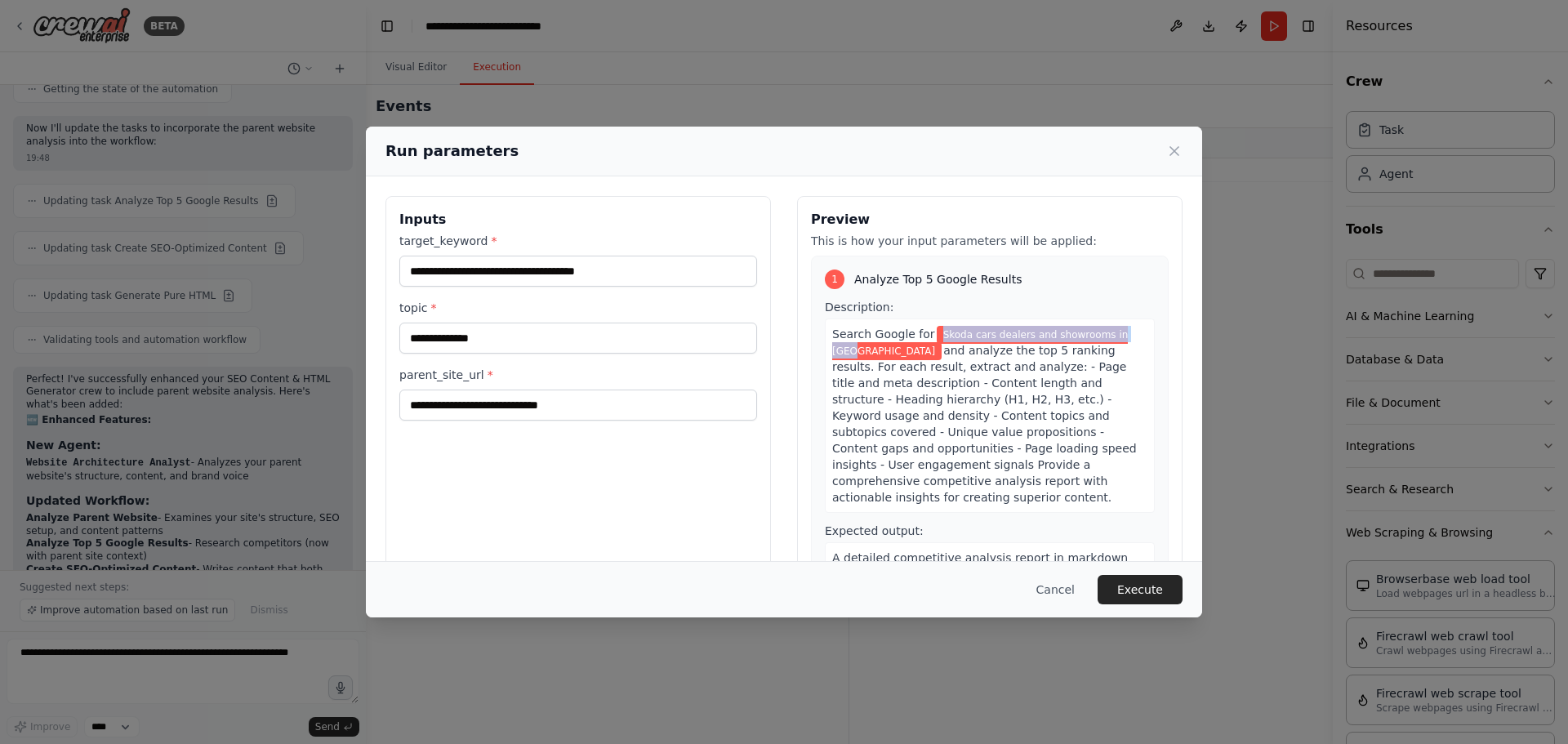
drag, startPoint x: 929, startPoint y: 329, endPoint x: 848, endPoint y: 352, distance: 84.2
click at [848, 352] on span "Skoda cars dealers and showrooms in Pune" at bounding box center [980, 343] width 295 height 34
copy span "Skoda cars dealers and showrooms in Pune"
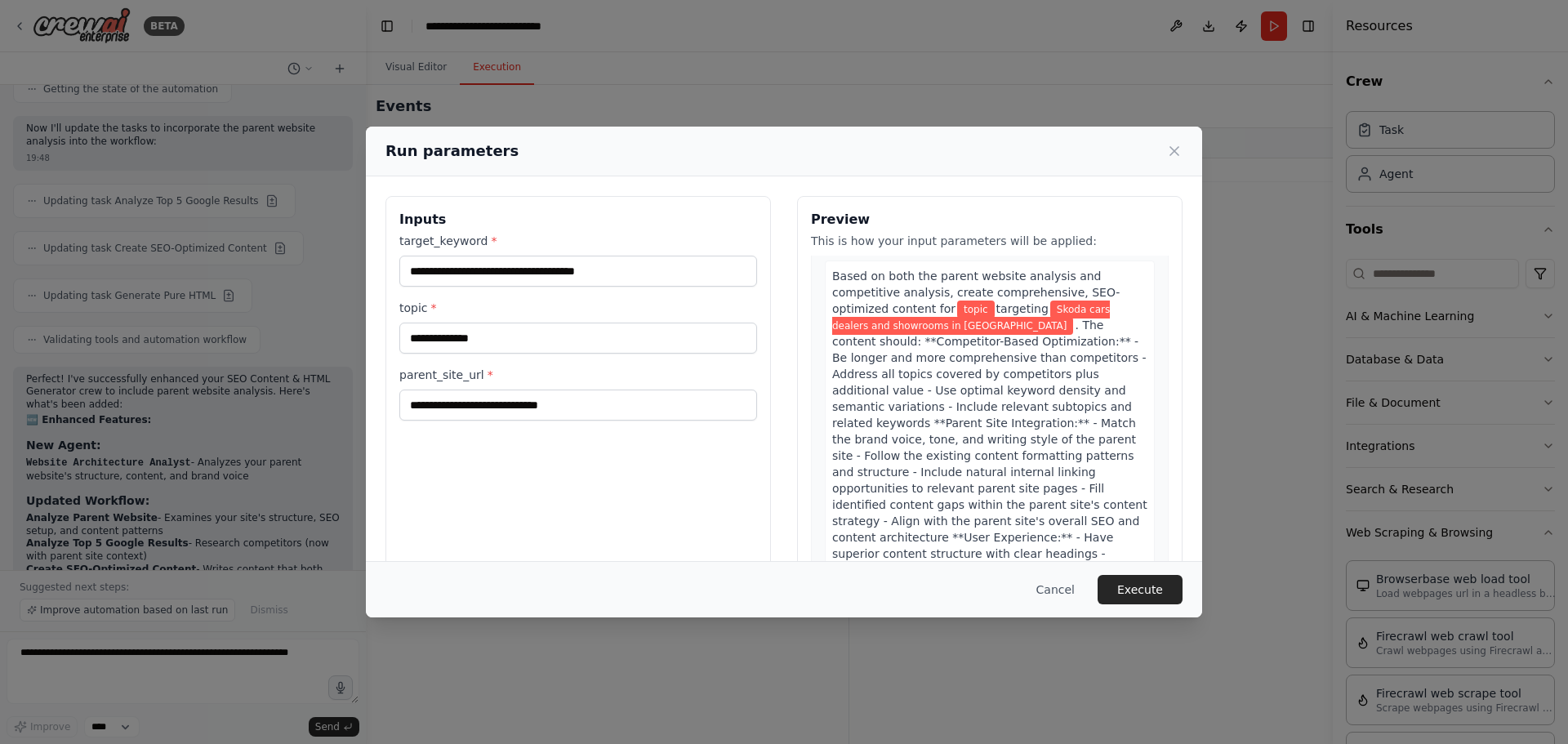
scroll to position [542, 0]
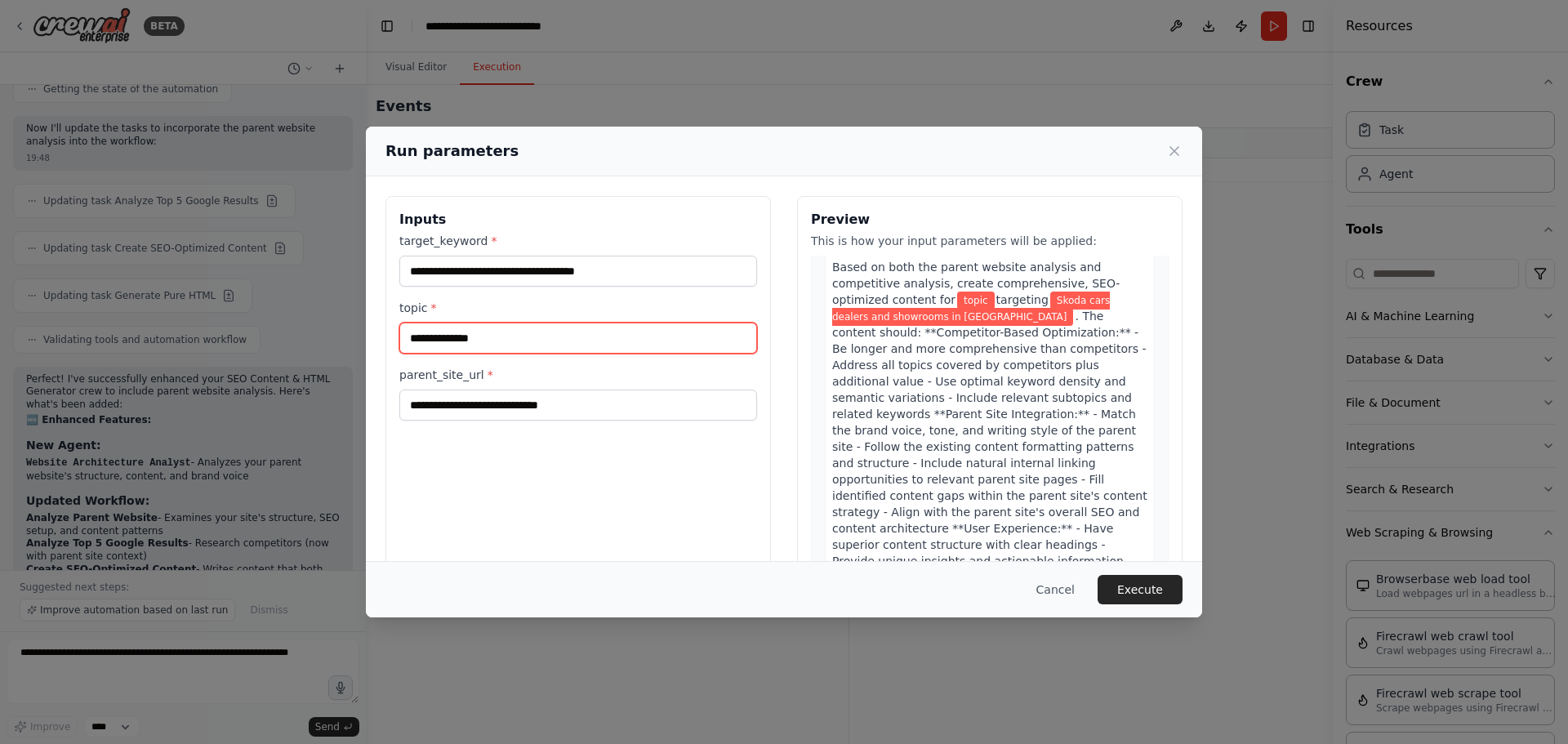
click at [554, 345] on input "topic *" at bounding box center [578, 338] width 357 height 31
paste input "**********"
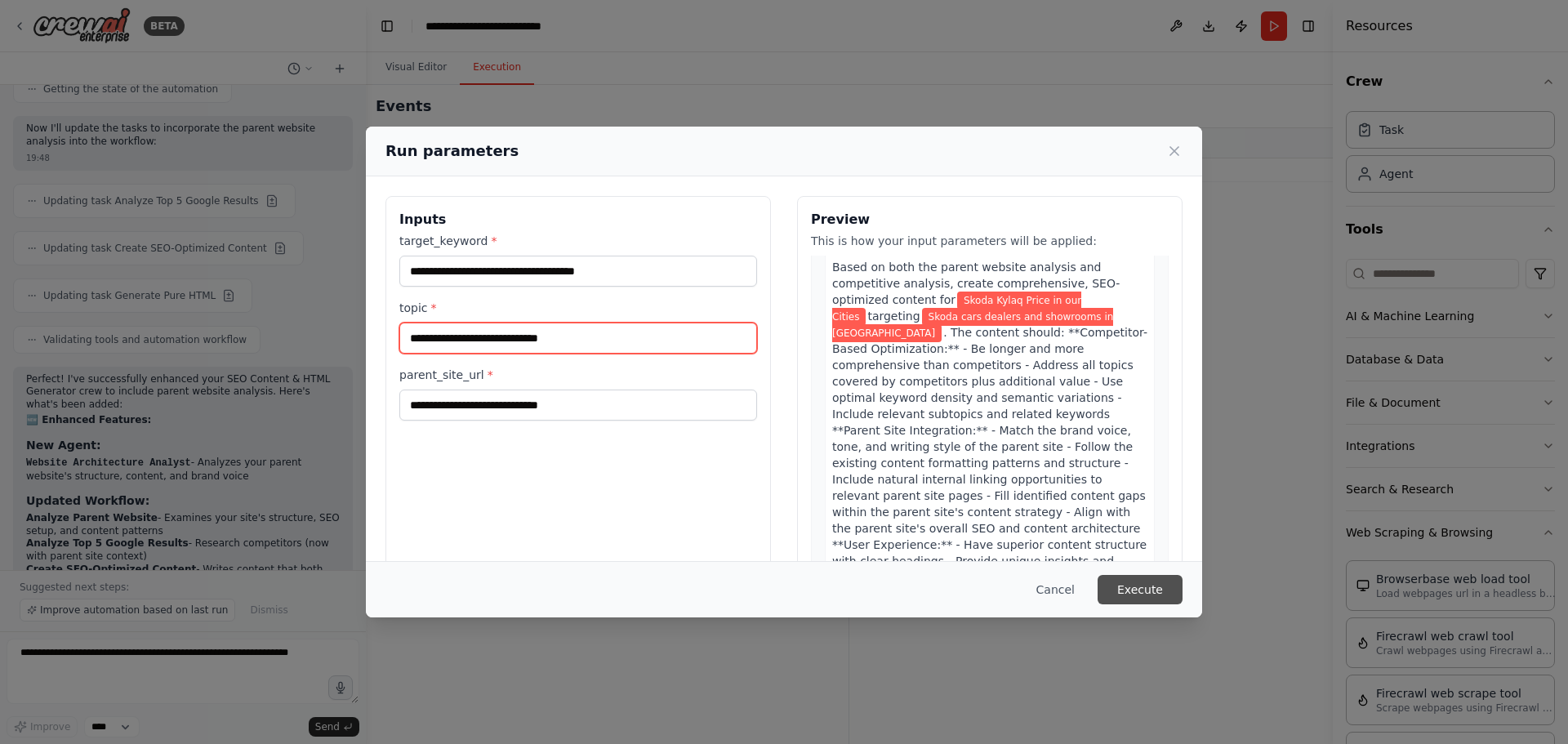
type input "**********"
click at [1156, 593] on button "Execute" at bounding box center [1140, 590] width 85 height 30
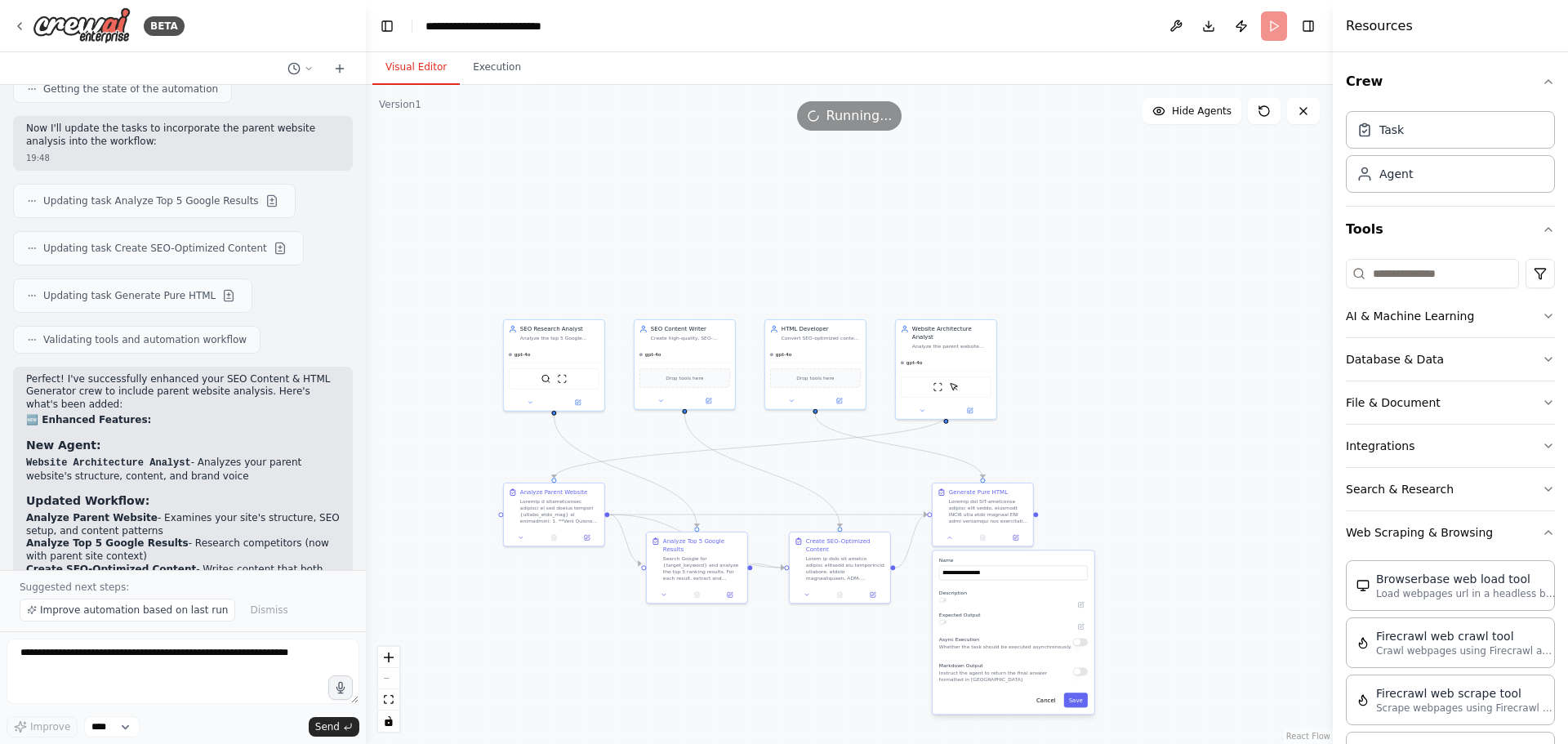
click at [413, 71] on button "Visual Editor" at bounding box center [416, 67] width 88 height 34
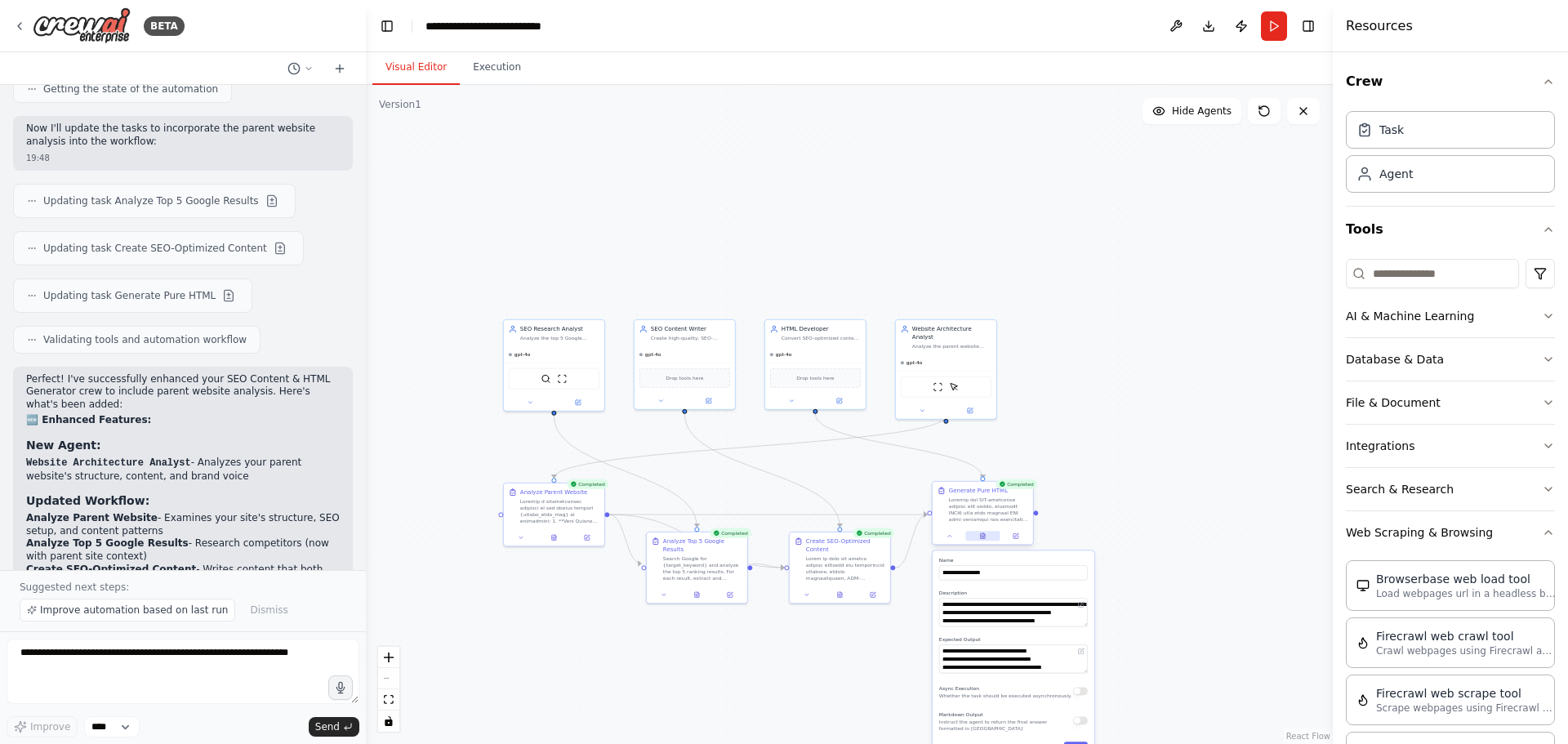
click at [981, 532] on button at bounding box center [982, 536] width 34 height 10
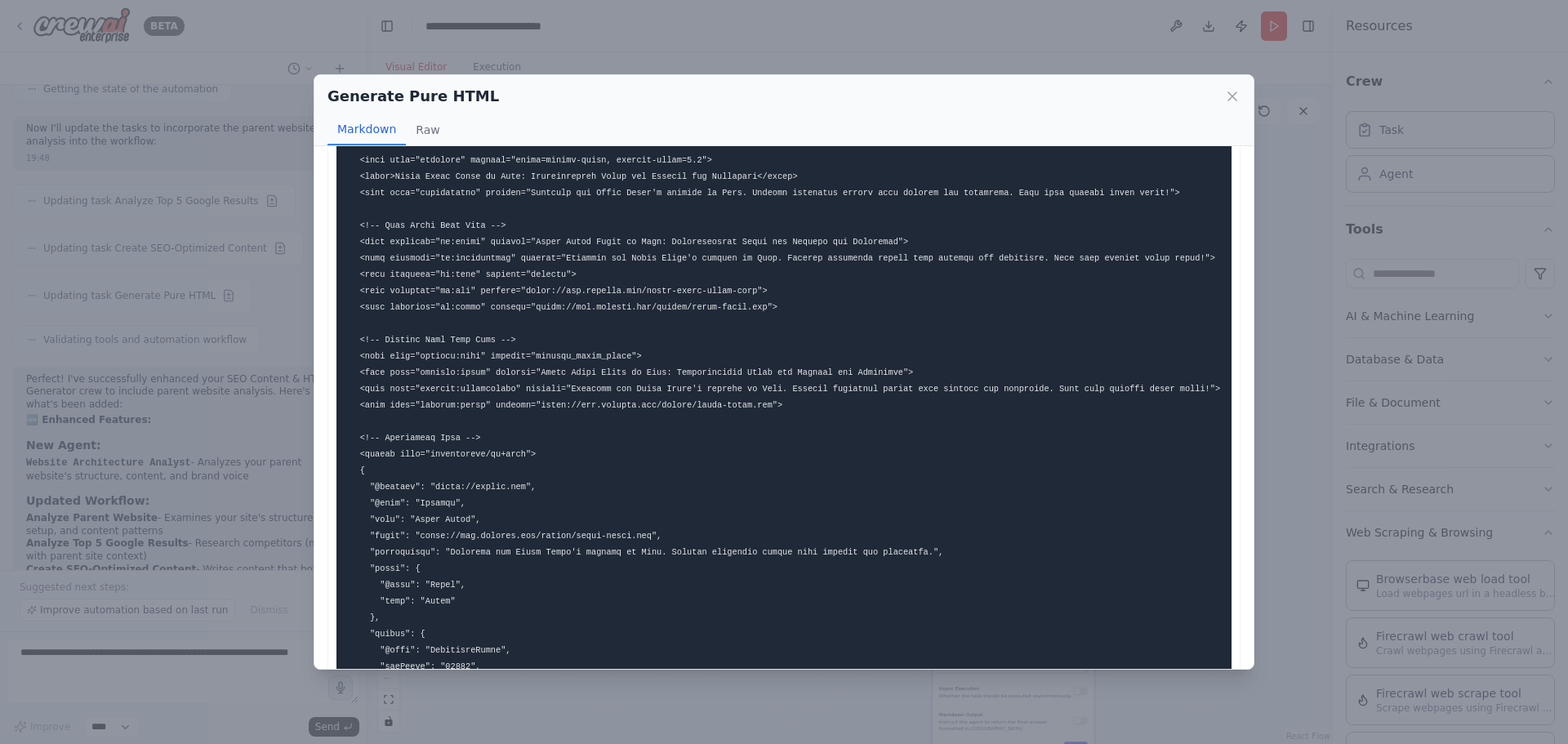
scroll to position [0, 0]
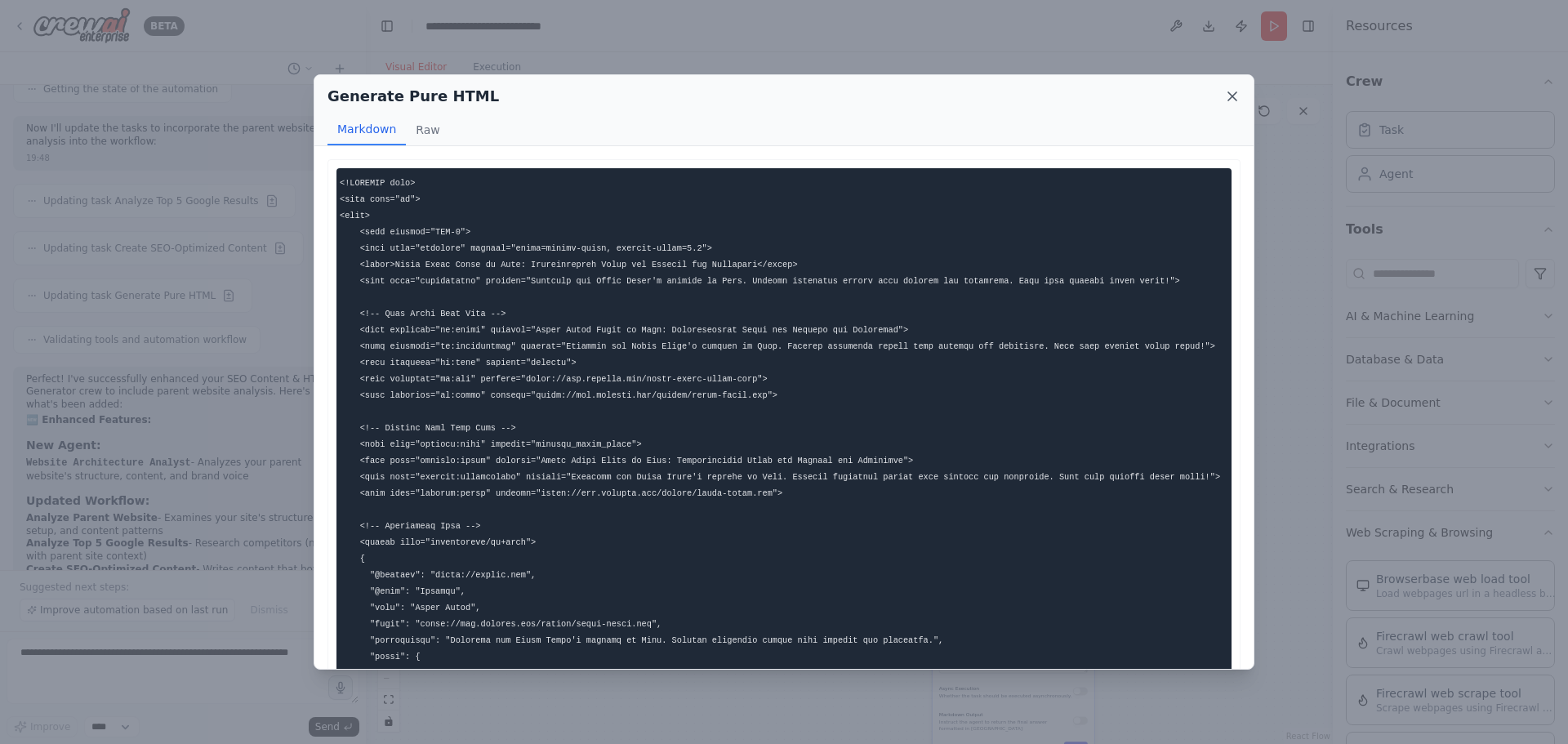
click at [1228, 96] on icon at bounding box center [1233, 97] width 17 height 17
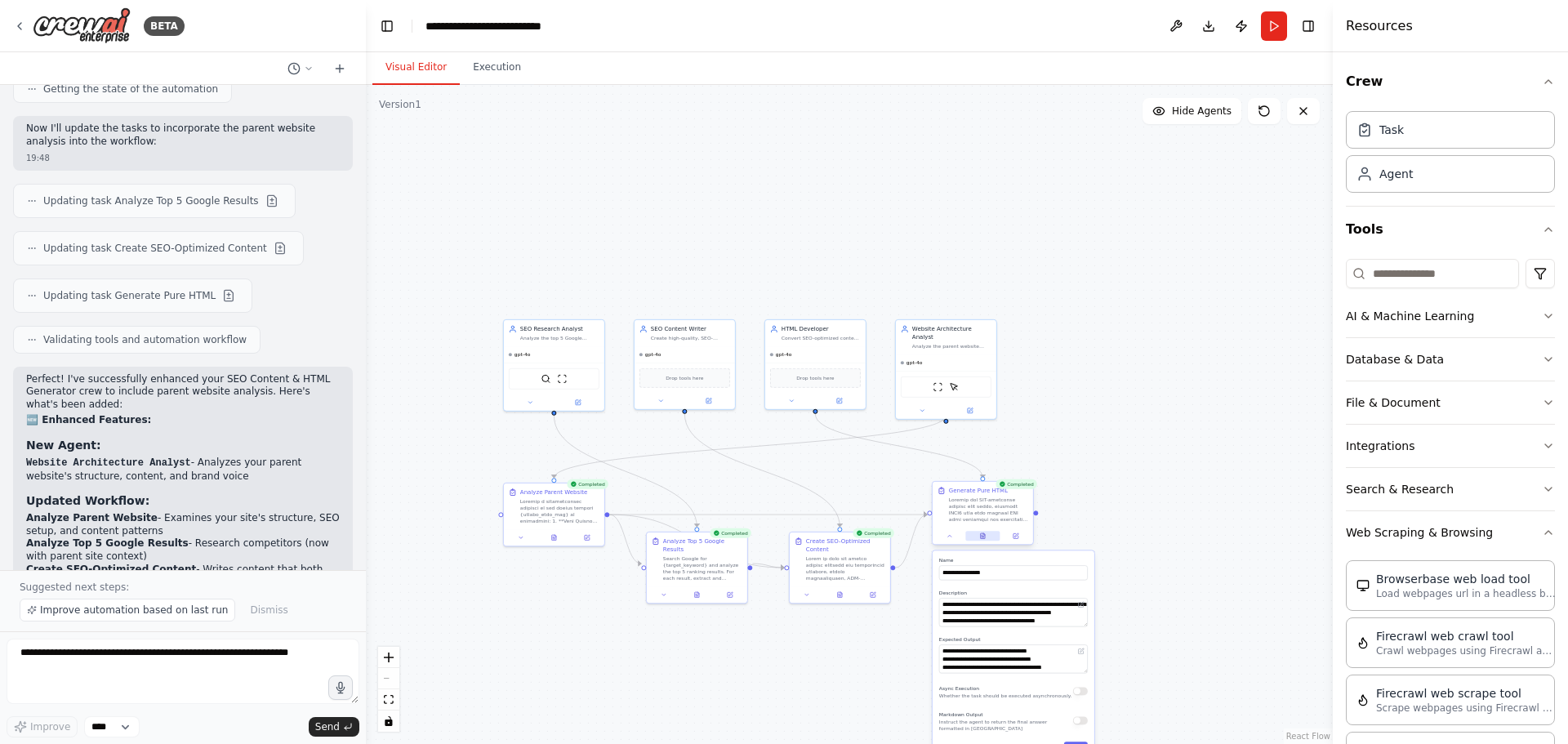
click at [972, 540] on button at bounding box center [982, 536] width 34 height 10
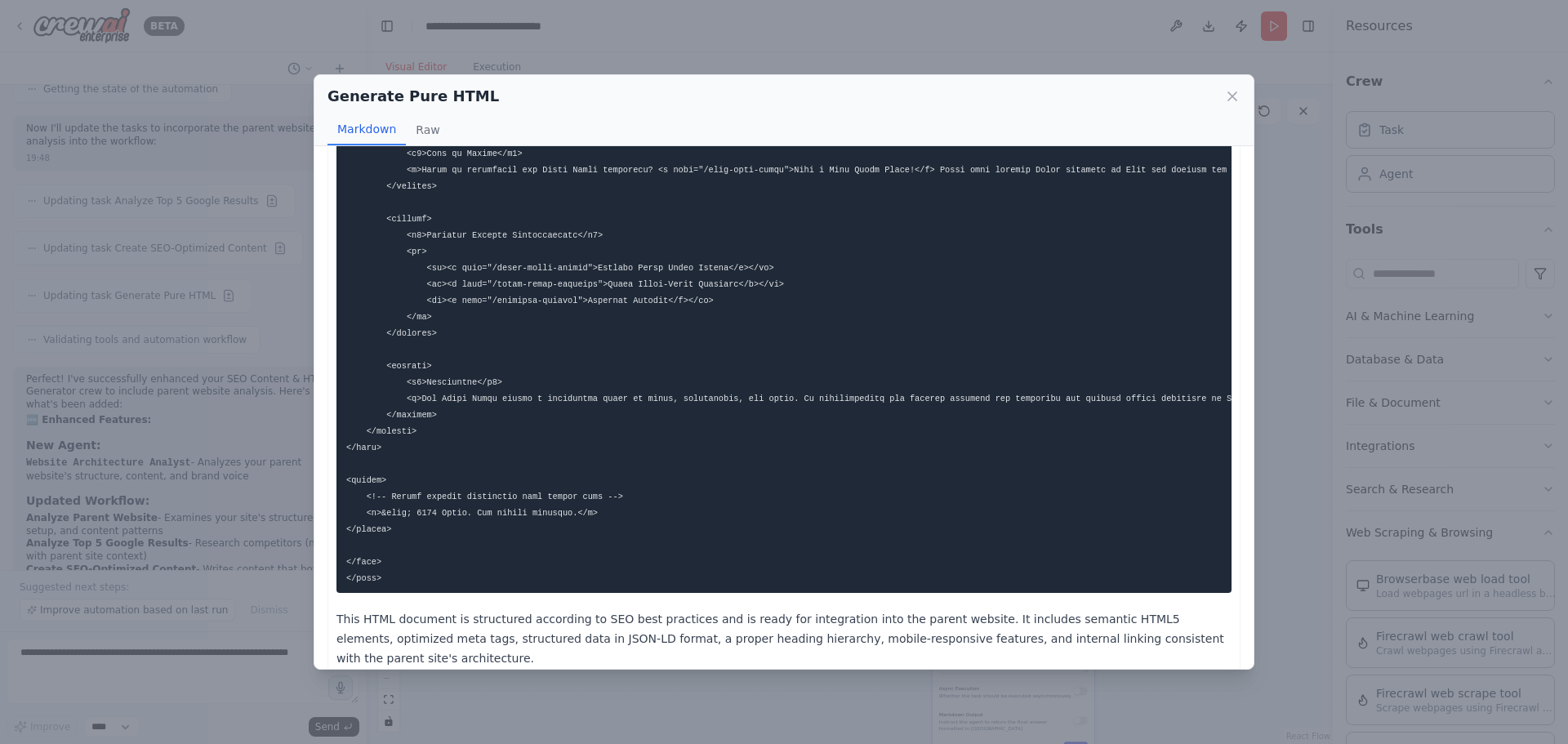
scroll to position [1755, 0]
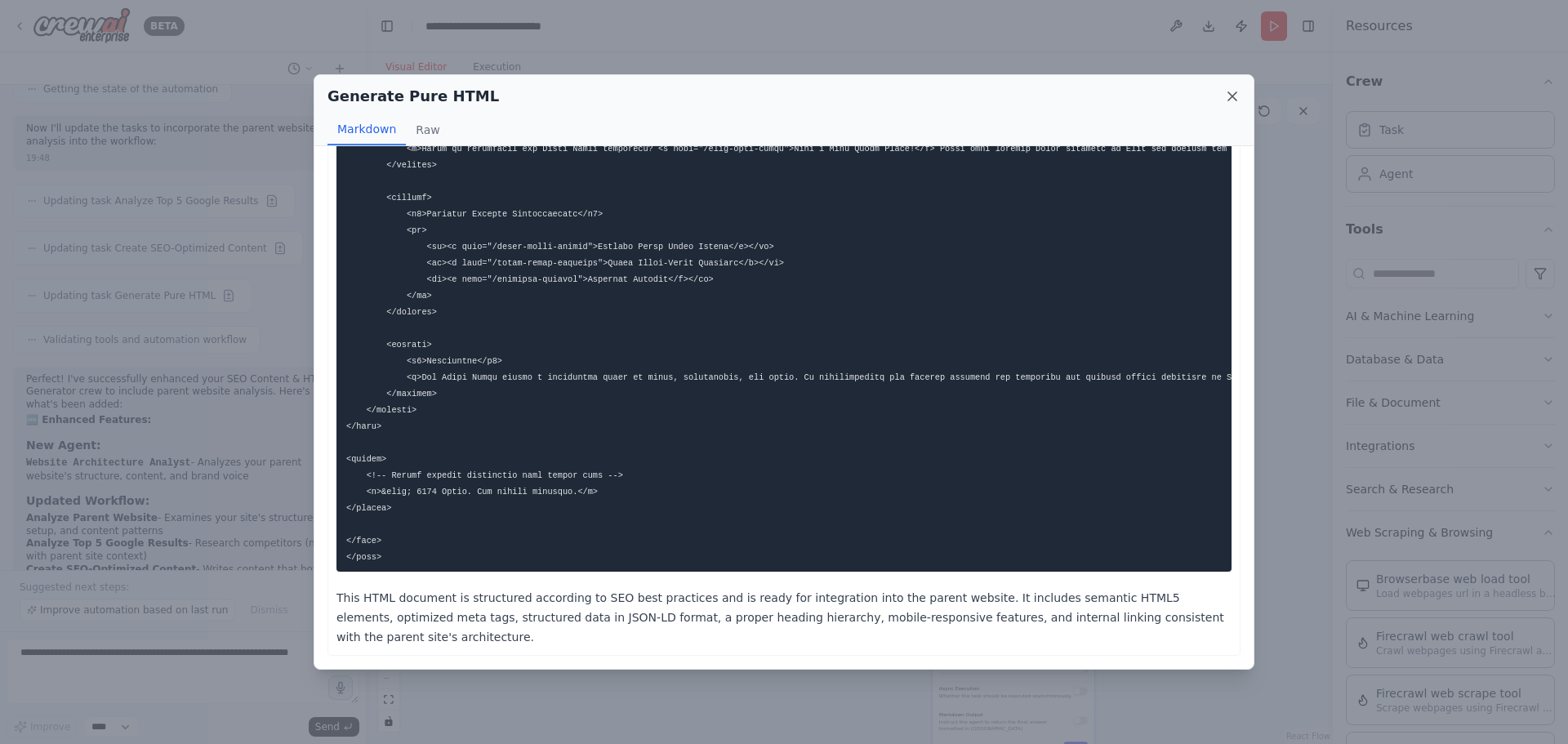
click at [1231, 93] on icon at bounding box center [1233, 97] width 17 height 17
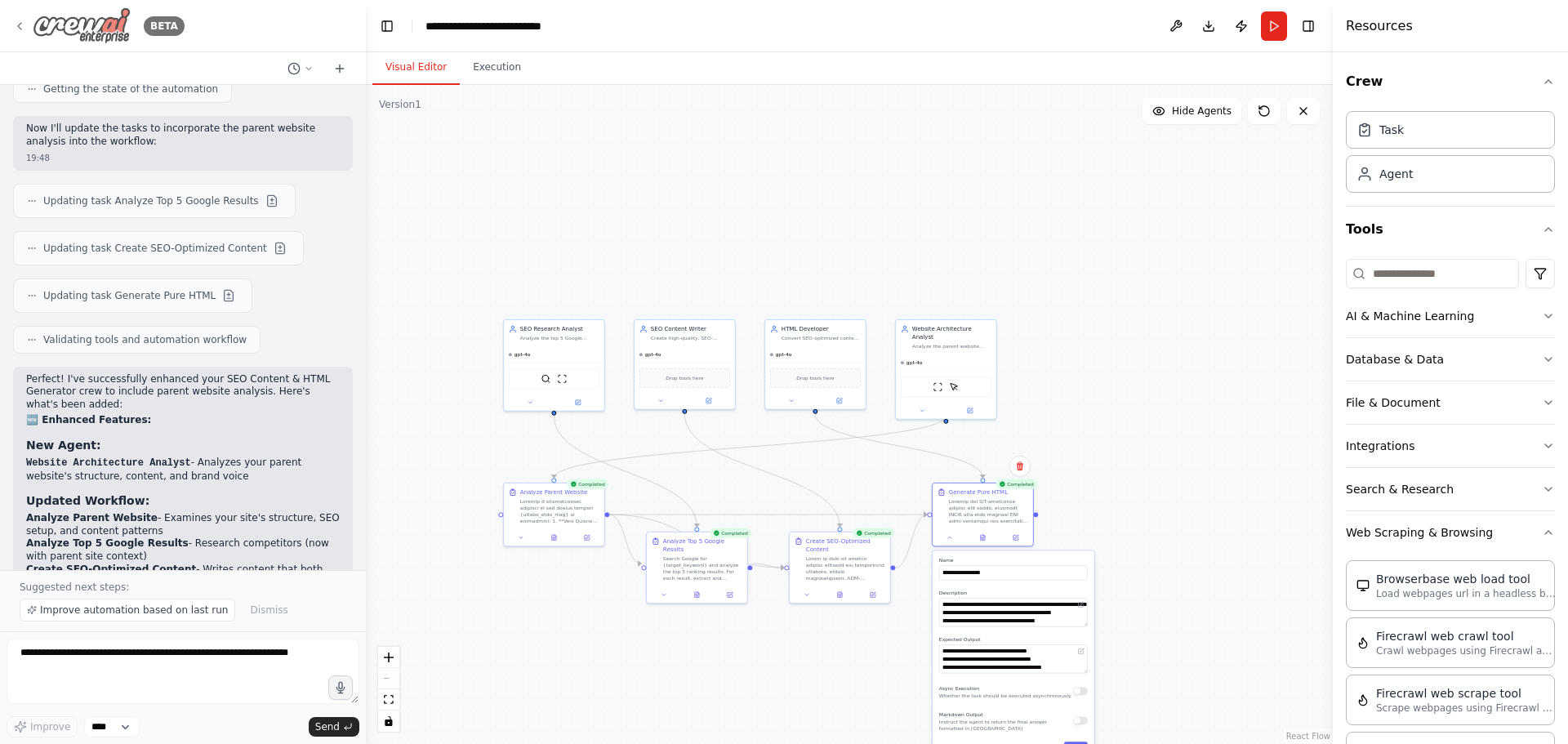
click at [106, 10] on img at bounding box center [81, 26] width 98 height 36
